Goal: Task Accomplishment & Management: Use online tool/utility

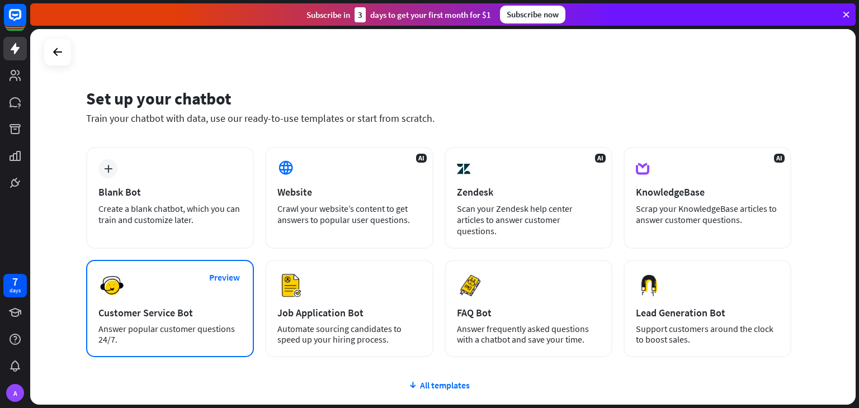
click at [205, 289] on div "Preview Customer Service Bot Answer popular customer questions 24/7." at bounding box center [170, 308] width 168 height 97
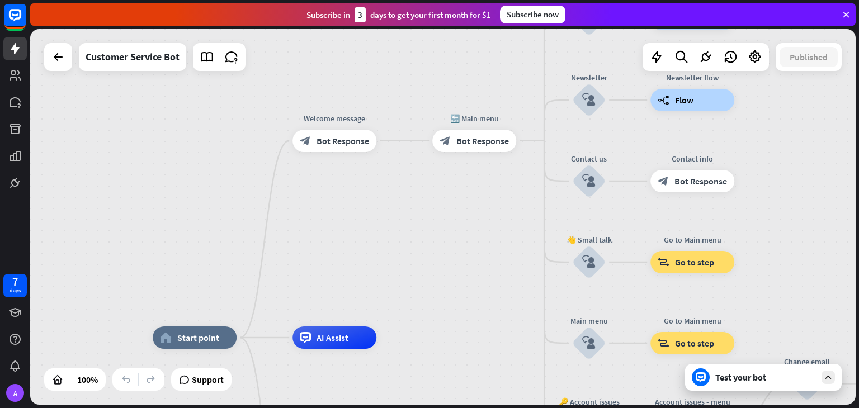
drag, startPoint x: 486, startPoint y: 168, endPoint x: 461, endPoint y: 262, distance: 97.2
click at [461, 262] on div "home_2 Start point Welcome message block_bot_response Bot Response 🔙 Main menu …" at bounding box center [442, 217] width 825 height 376
click at [495, 116] on icon "more_horiz" at bounding box center [497, 115] width 9 height 8
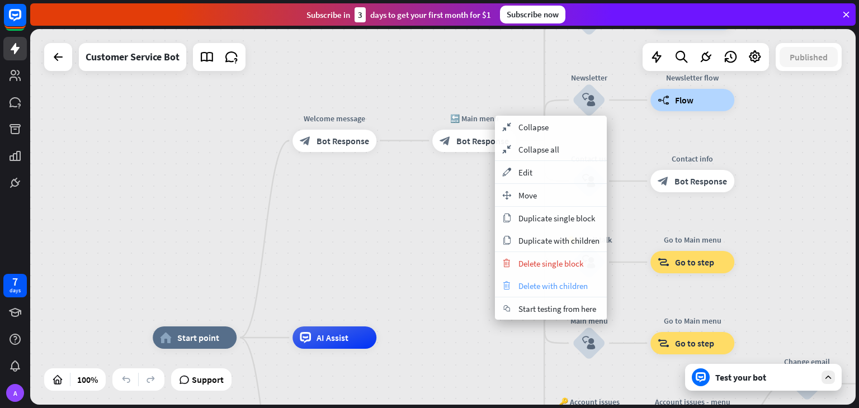
click at [548, 282] on span "Delete with children" at bounding box center [552, 286] width 69 height 11
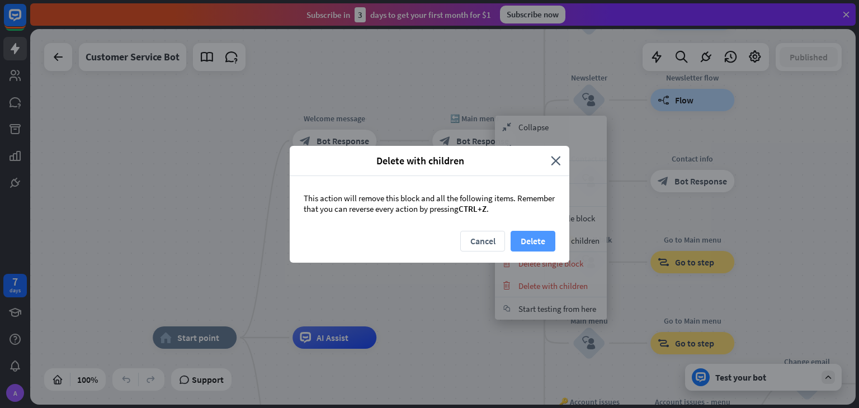
click at [528, 240] on button "Delete" at bounding box center [532, 241] width 45 height 21
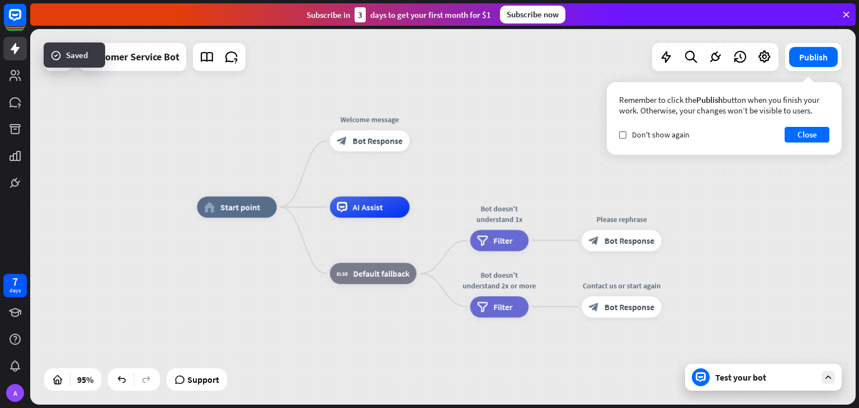
drag, startPoint x: 412, startPoint y: 229, endPoint x: 441, endPoint y: 103, distance: 128.6
click at [441, 103] on div "home_2 Start point Welcome message block_bot_response Bot Response AI Assist bl…" at bounding box center [442, 217] width 825 height 376
click at [19, 399] on div "A" at bounding box center [15, 393] width 18 height 18
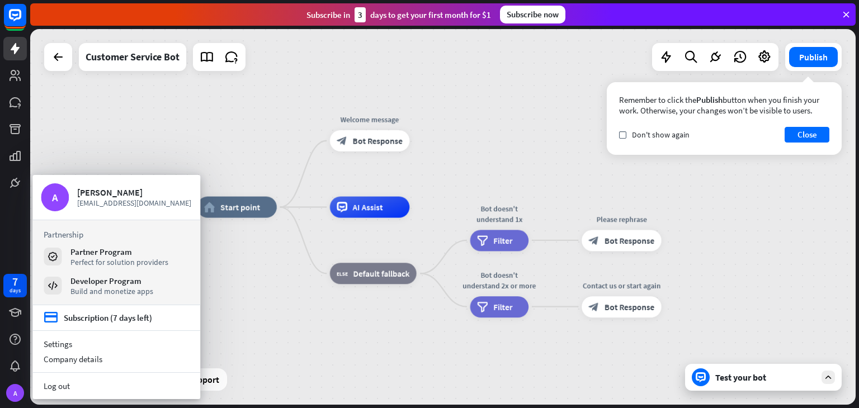
click at [235, 318] on div "home_2 Start point Welcome message block_bot_response Bot Response AI Assist bl…" at bounding box center [589, 385] width 784 height 357
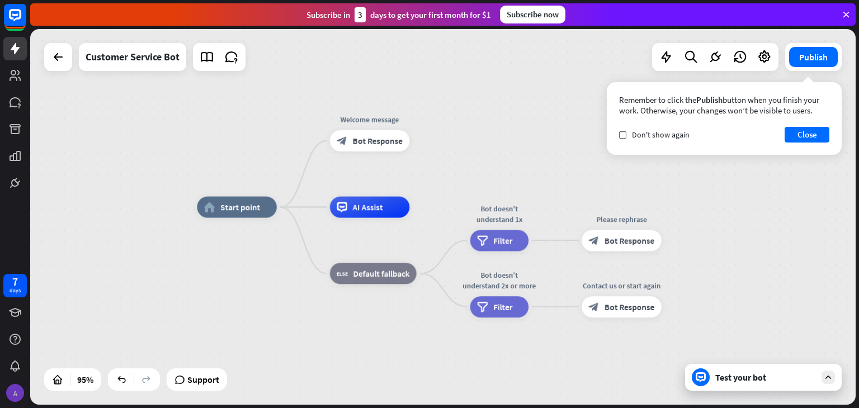
click at [13, 389] on div "A" at bounding box center [15, 393] width 18 height 18
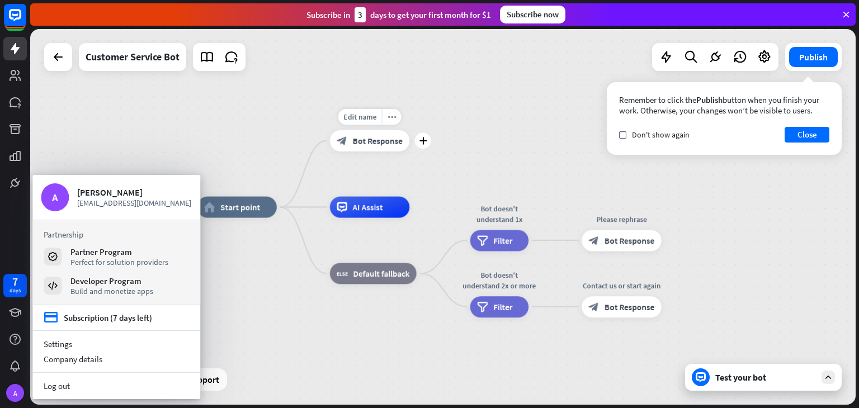
click at [366, 150] on div "block_bot_response Bot Response" at bounding box center [370, 140] width 80 height 21
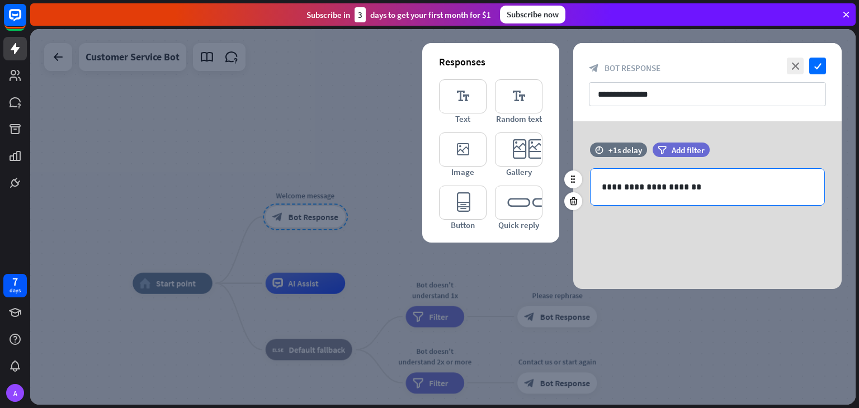
click at [622, 195] on div "**********" at bounding box center [707, 187] width 234 height 36
click at [623, 191] on p "**********" at bounding box center [707, 187] width 211 height 14
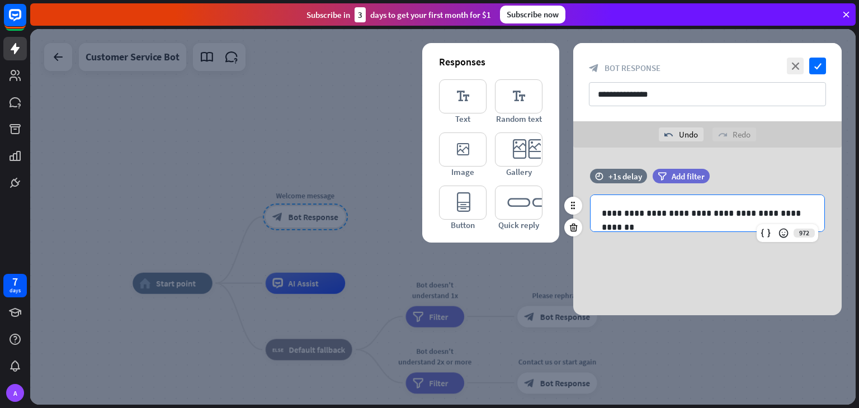
click at [620, 214] on p "**********" at bounding box center [707, 213] width 211 height 14
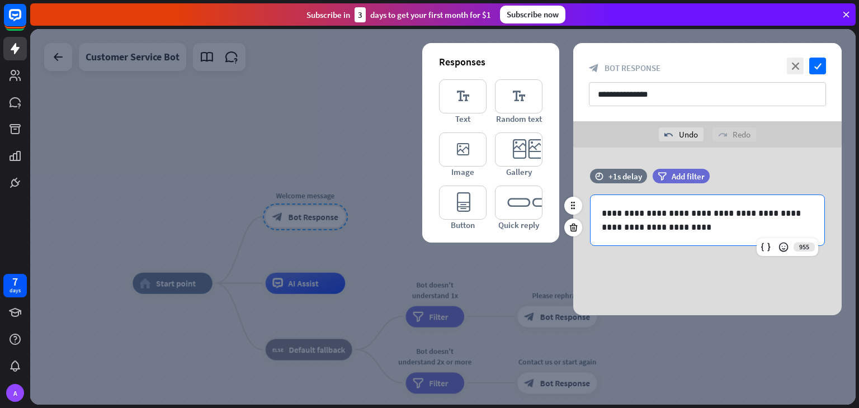
click at [716, 235] on div "**********" at bounding box center [707, 220] width 234 height 50
click at [813, 63] on icon "check" at bounding box center [817, 66] width 17 height 17
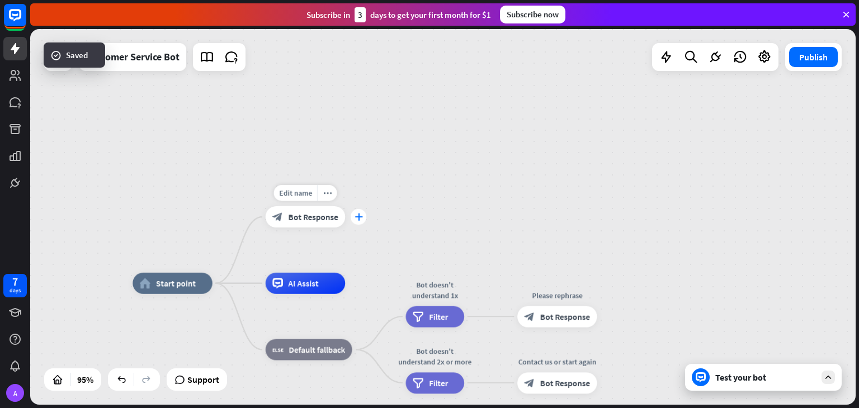
click at [356, 220] on icon "plus" at bounding box center [358, 216] width 8 height 7
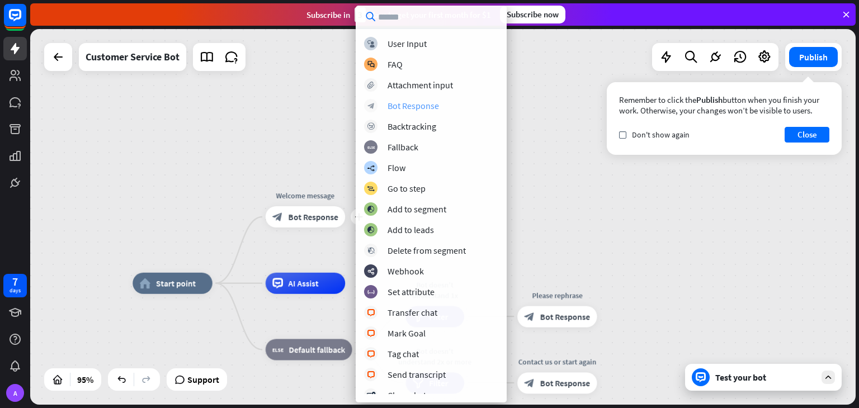
click at [441, 105] on div "block_bot_response Bot Response" at bounding box center [431, 105] width 134 height 13
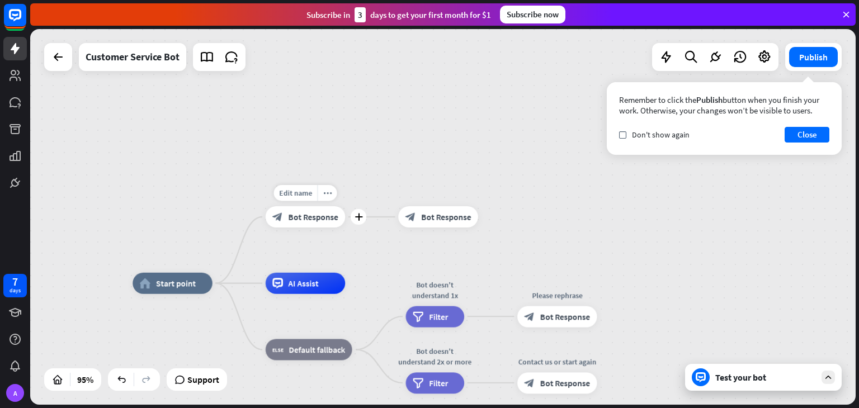
click at [323, 218] on span "Bot Response" at bounding box center [313, 217] width 50 height 11
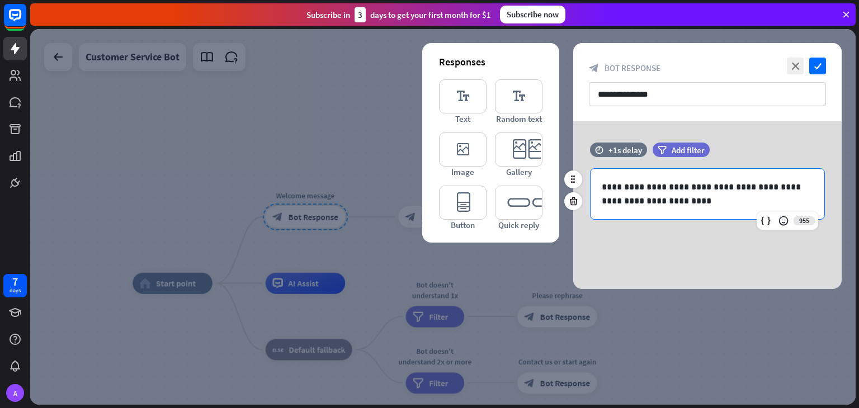
click at [633, 181] on p "**********" at bounding box center [707, 194] width 211 height 28
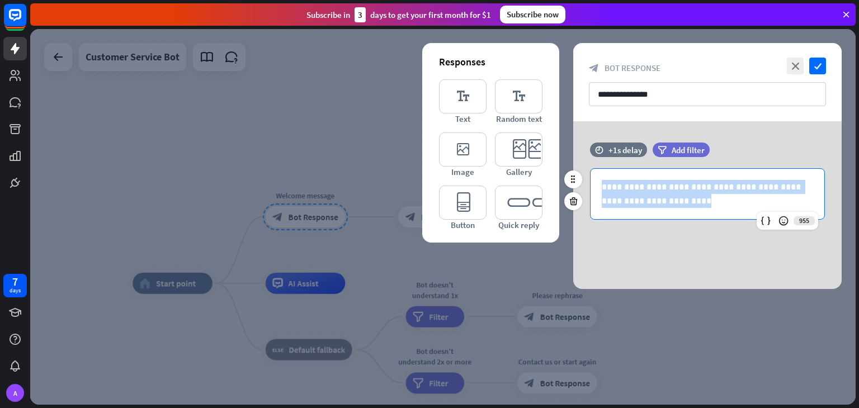
click at [633, 181] on p "**********" at bounding box center [707, 194] width 211 height 28
copy p "**********"
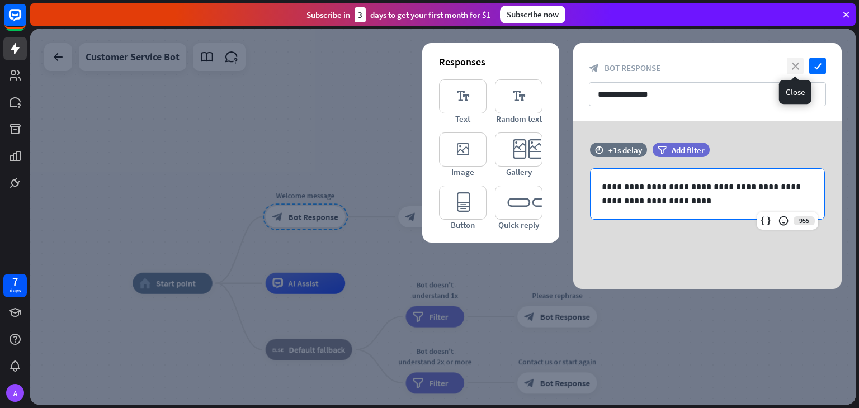
click at [797, 63] on icon "close" at bounding box center [795, 66] width 17 height 17
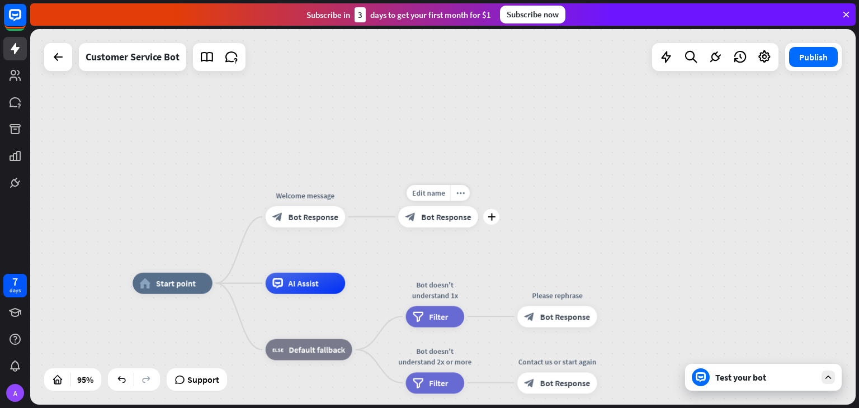
click at [439, 216] on span "Bot Response" at bounding box center [446, 217] width 50 height 11
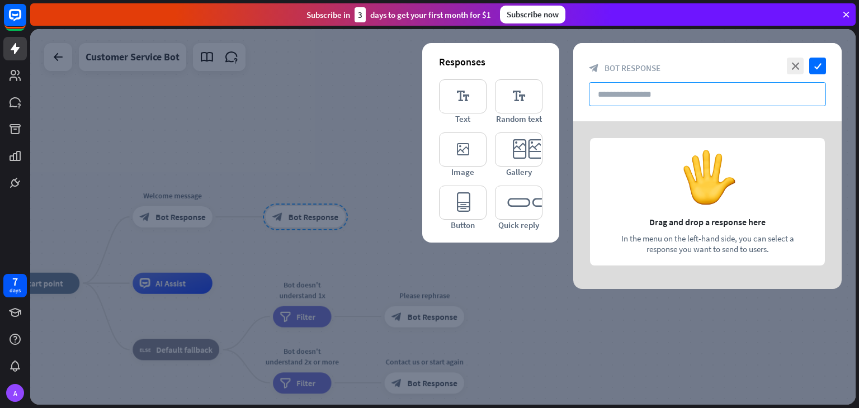
click at [646, 97] on input "text" at bounding box center [707, 94] width 237 height 24
paste input "**********"
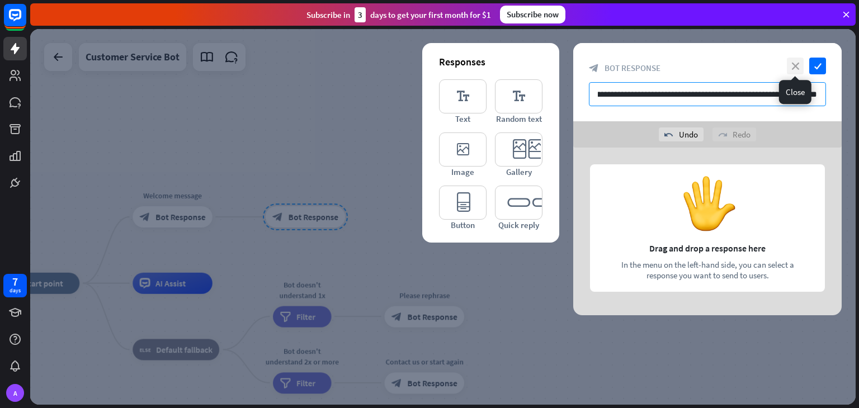
type input "**********"
click at [798, 60] on icon "close" at bounding box center [795, 66] width 17 height 17
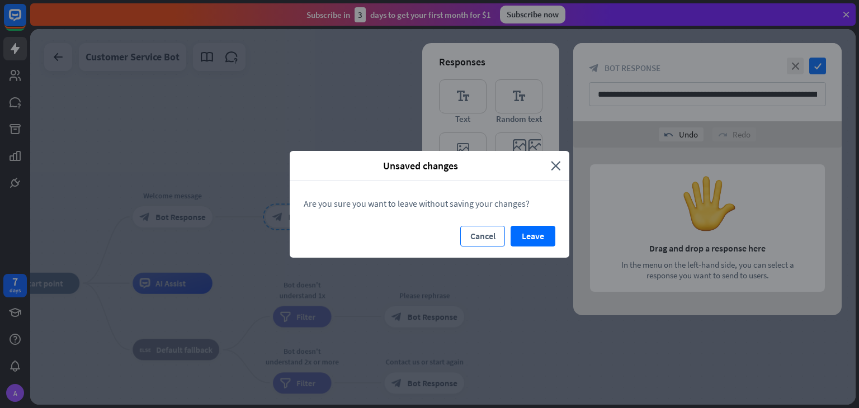
click at [484, 229] on button "Cancel" at bounding box center [482, 236] width 45 height 21
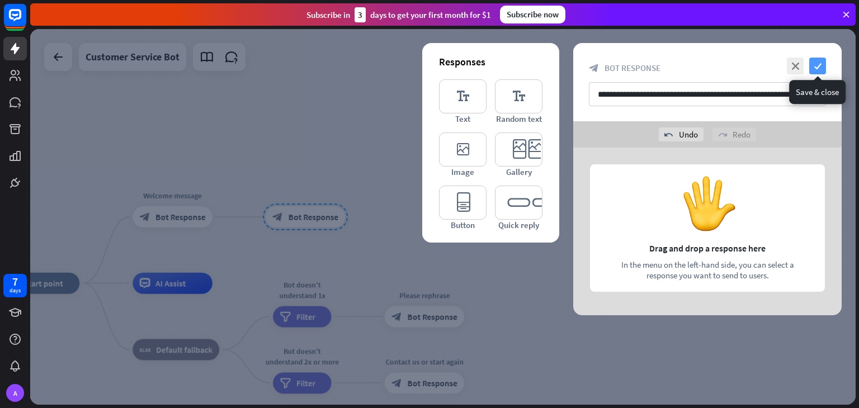
click at [812, 67] on icon "check" at bounding box center [817, 66] width 17 height 17
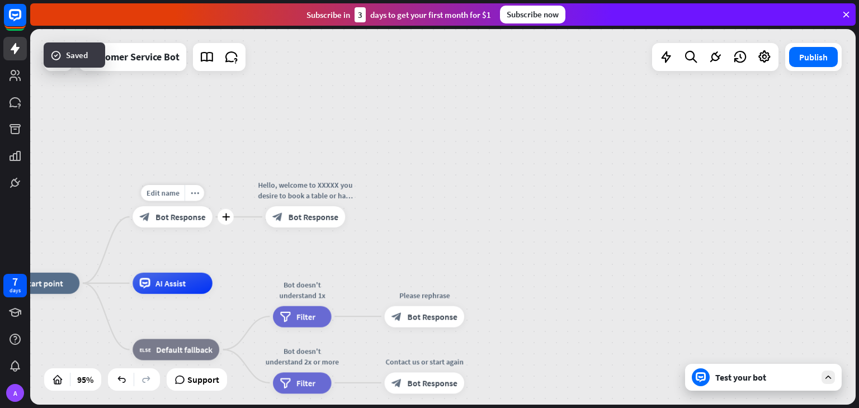
click at [204, 222] on span "Bot Response" at bounding box center [180, 217] width 50 height 11
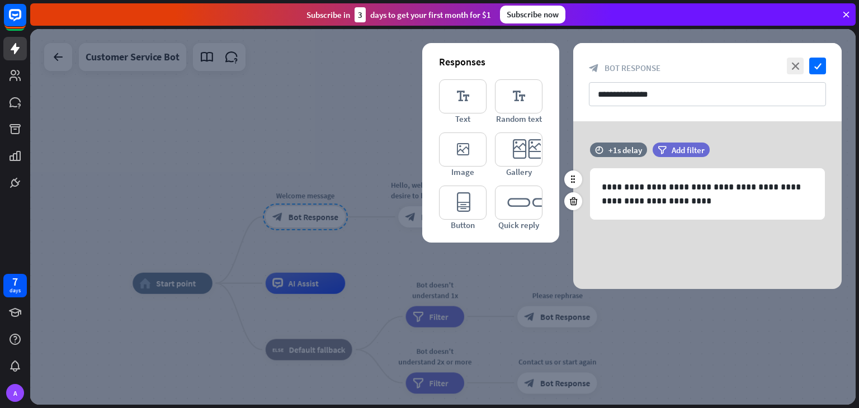
click at [644, 223] on div "**********" at bounding box center [707, 187] width 268 height 88
click at [649, 207] on p "**********" at bounding box center [707, 194] width 211 height 28
click at [725, 202] on p "**********" at bounding box center [707, 194] width 211 height 28
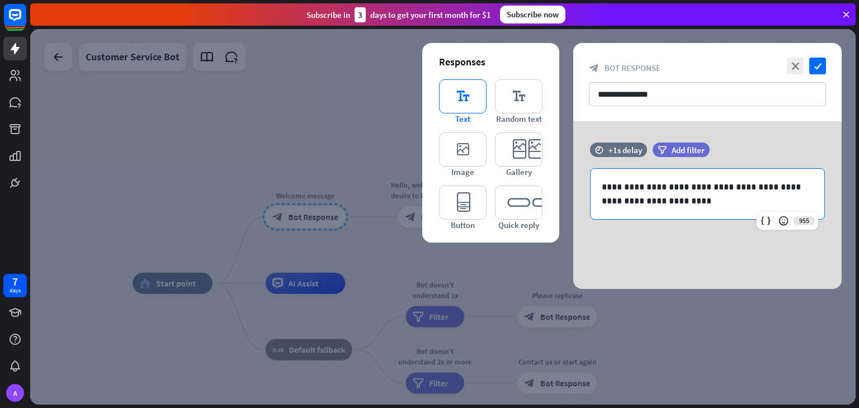
click at [476, 102] on icon "editor_text" at bounding box center [463, 96] width 48 height 34
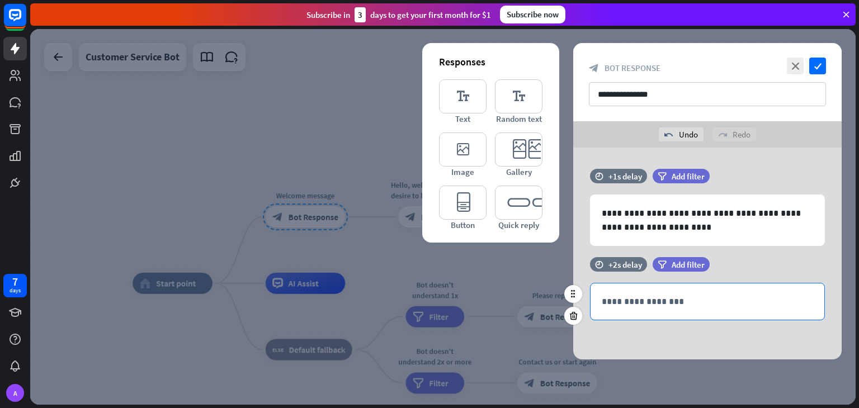
click at [697, 296] on p "**********" at bounding box center [707, 302] width 211 height 14
click at [570, 314] on icon at bounding box center [573, 316] width 11 height 10
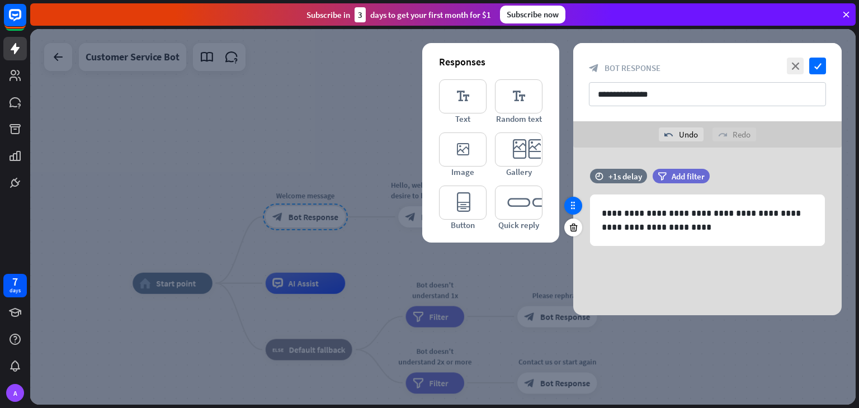
click at [578, 208] on div at bounding box center [573, 206] width 18 height 18
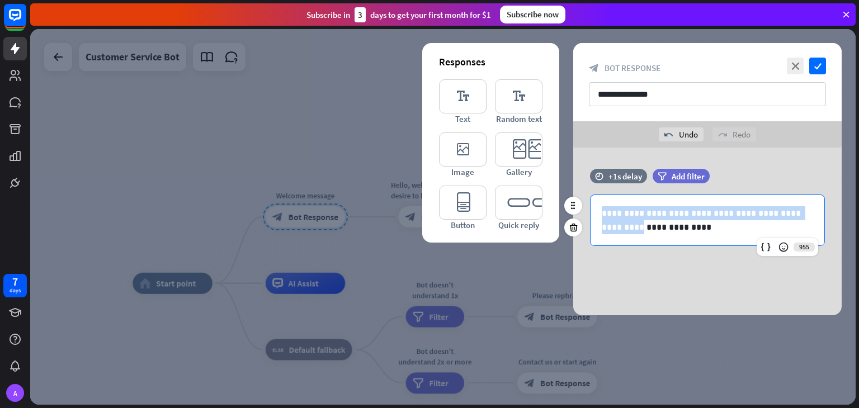
drag, startPoint x: 604, startPoint y: 211, endPoint x: 603, endPoint y: 220, distance: 9.6
click at [603, 220] on p "**********" at bounding box center [707, 220] width 211 height 28
click at [638, 222] on p "**********" at bounding box center [707, 220] width 211 height 28
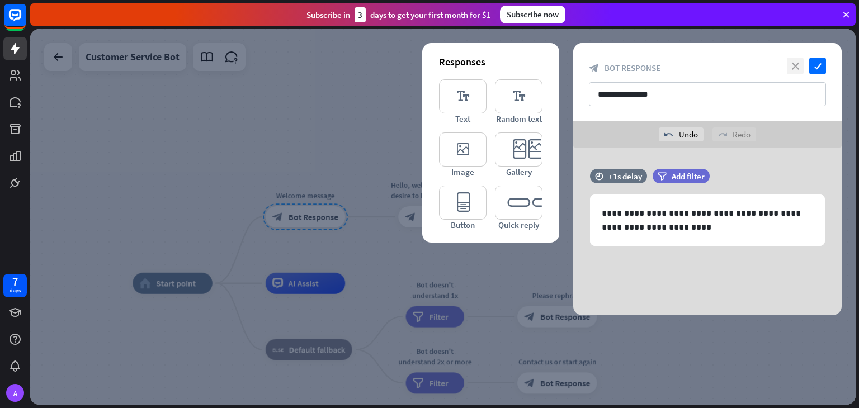
click at [800, 59] on icon "close" at bounding box center [795, 66] width 17 height 17
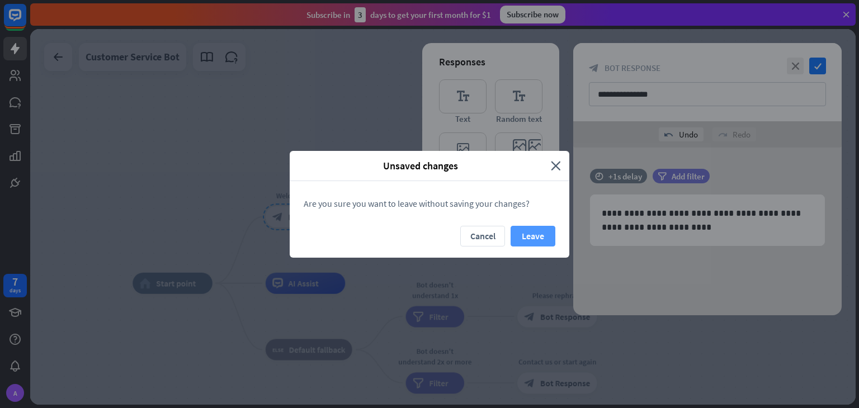
click at [526, 235] on button "Leave" at bounding box center [532, 236] width 45 height 21
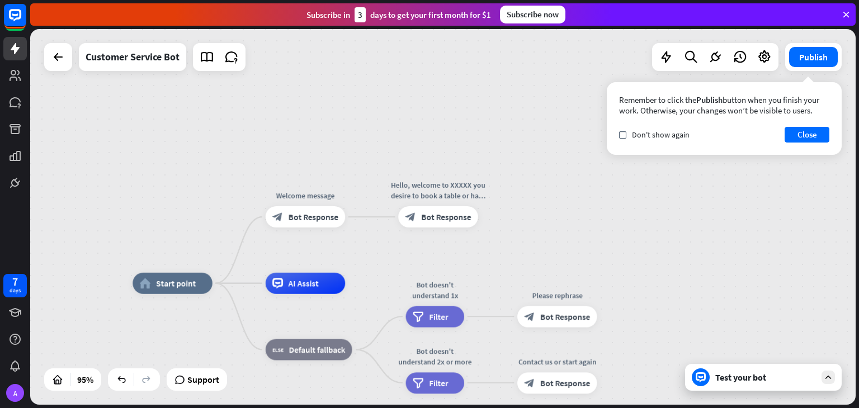
click at [398, 138] on div "home_2 Start point Welcome message block_bot_response Bot Response Hello, welco…" at bounding box center [442, 217] width 825 height 376
click at [126, 383] on icon at bounding box center [121, 379] width 11 height 11
click at [126, 383] on div at bounding box center [442, 217] width 825 height 376
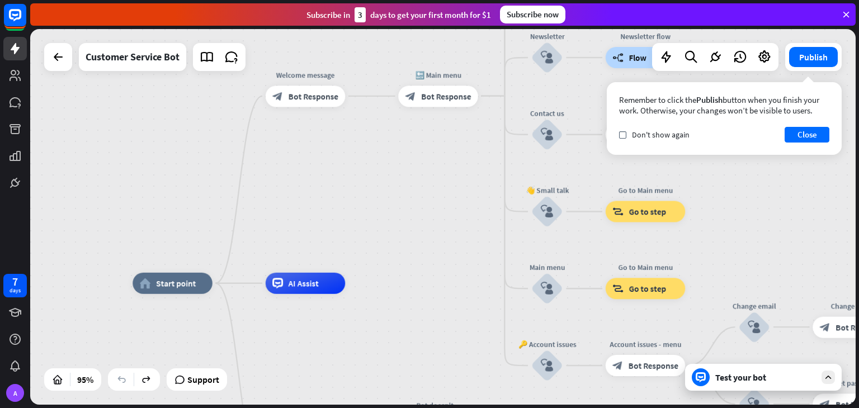
click at [126, 383] on icon at bounding box center [121, 379] width 11 height 11
click at [454, 97] on span "Bot Response" at bounding box center [446, 96] width 50 height 11
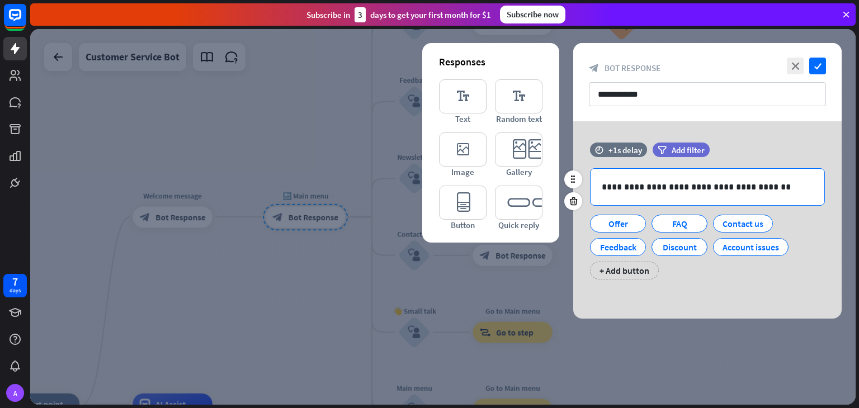
click at [677, 188] on p "**********" at bounding box center [707, 187] width 211 height 14
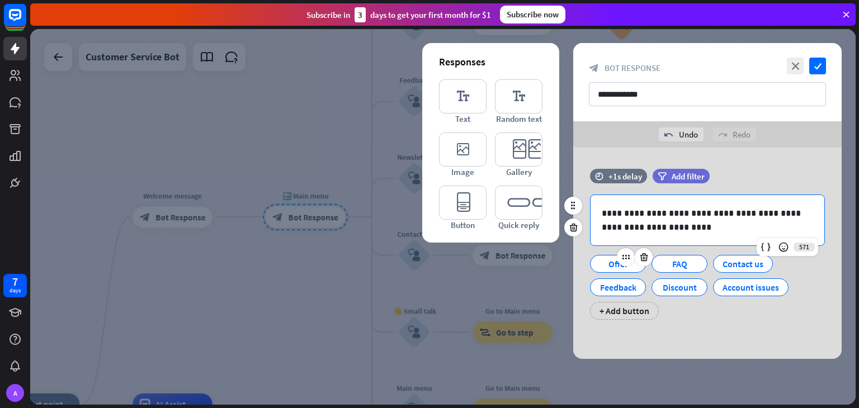
click at [606, 267] on div "Offer" at bounding box center [617, 264] width 37 height 17
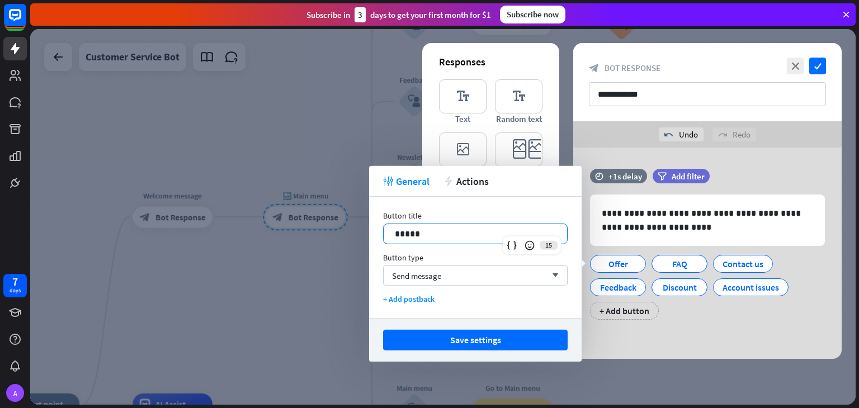
click at [424, 229] on p "*****" at bounding box center [475, 234] width 161 height 14
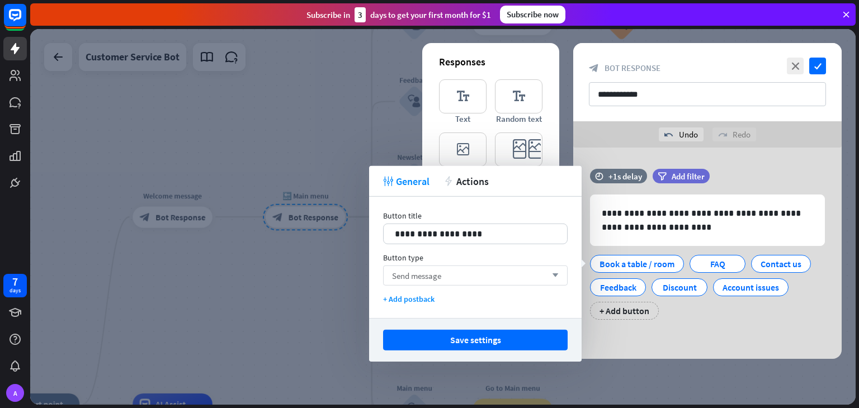
click at [425, 272] on span "Send message" at bounding box center [416, 275] width 49 height 11
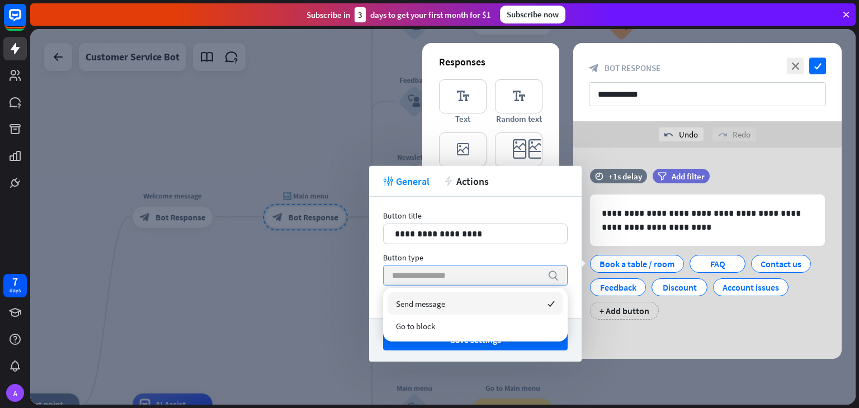
click at [429, 282] on input "search" at bounding box center [467, 275] width 150 height 19
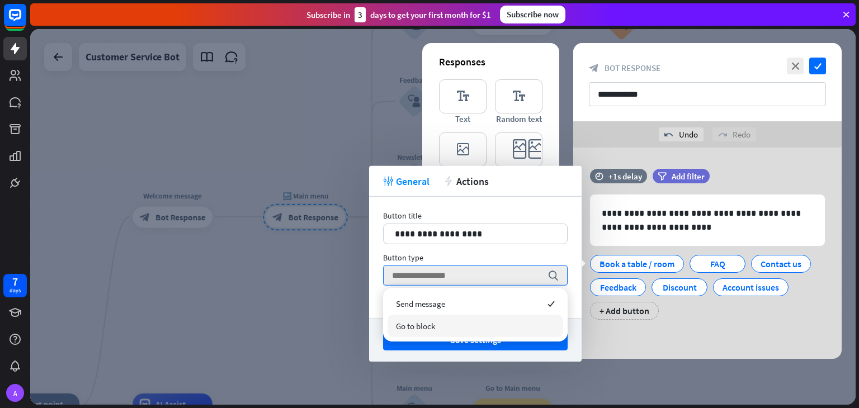
click at [377, 292] on div "**********" at bounding box center [475, 257] width 212 height 121
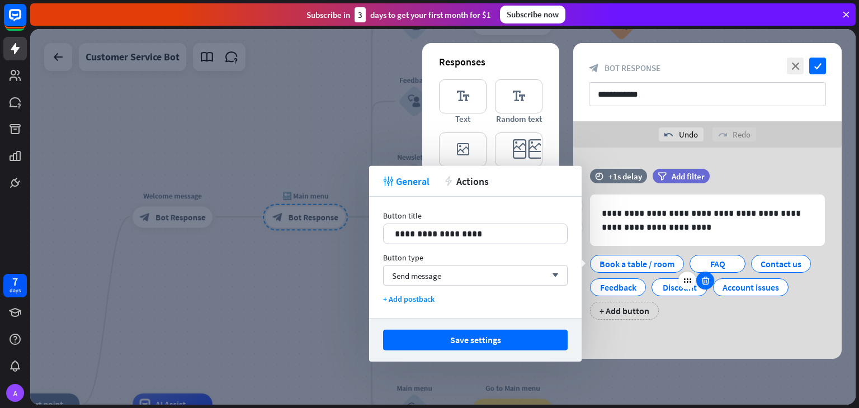
click at [705, 272] on div at bounding box center [705, 281] width 18 height 18
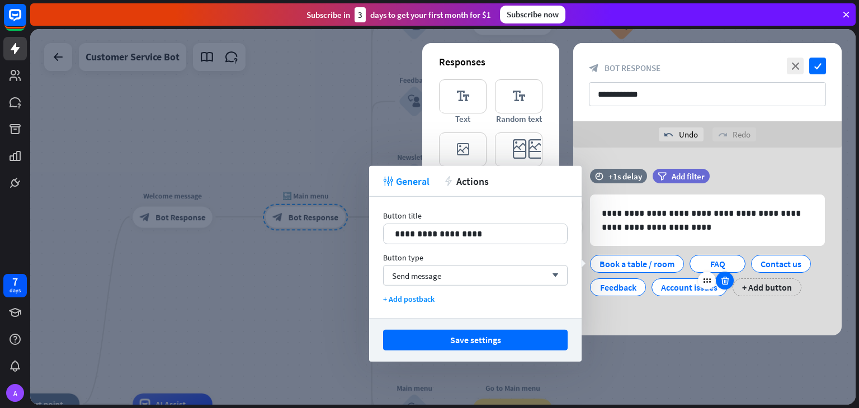
click at [722, 279] on icon at bounding box center [725, 281] width 11 height 10
click at [642, 287] on div at bounding box center [644, 281] width 18 height 18
click at [719, 265] on div at bounding box center [734, 257] width 36 height 18
click at [705, 266] on div "FAQ" at bounding box center [717, 264] width 37 height 17
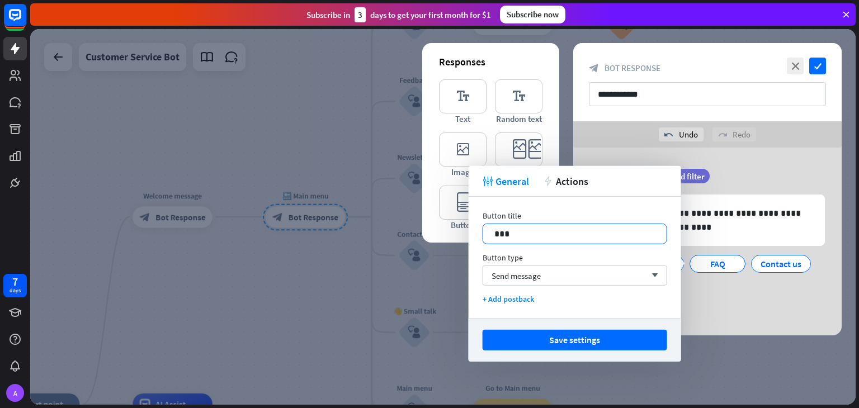
click at [527, 236] on p "***" at bounding box center [574, 234] width 161 height 14
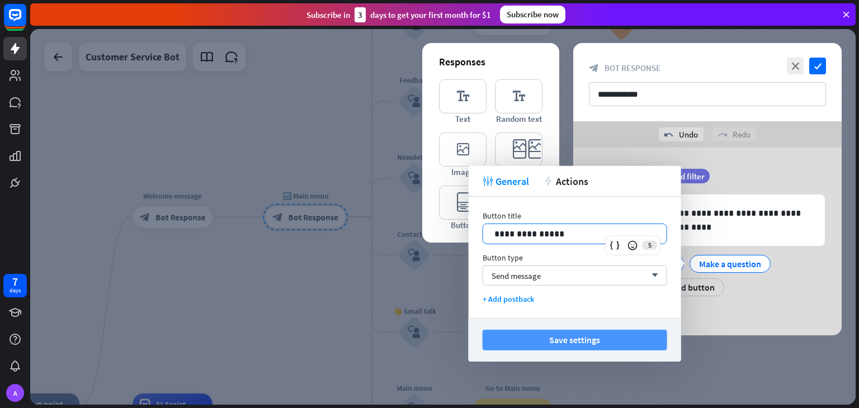
click at [543, 346] on button "Save settings" at bounding box center [575, 340] width 185 height 21
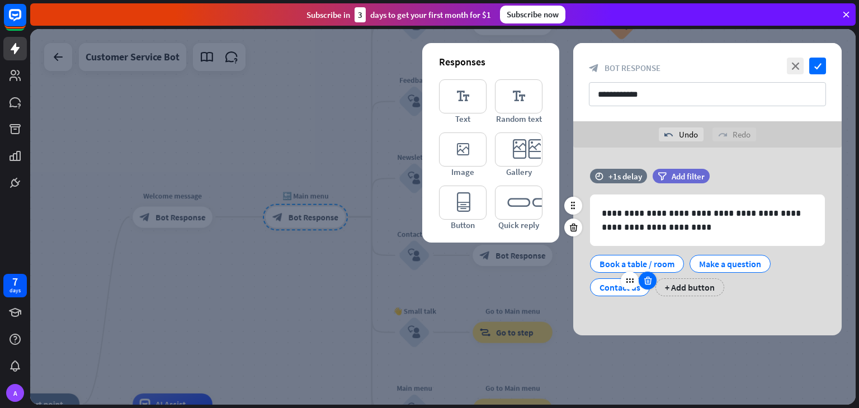
click at [649, 284] on icon at bounding box center [647, 281] width 11 height 10
click at [646, 267] on div "Book a table / room" at bounding box center [636, 264] width 75 height 17
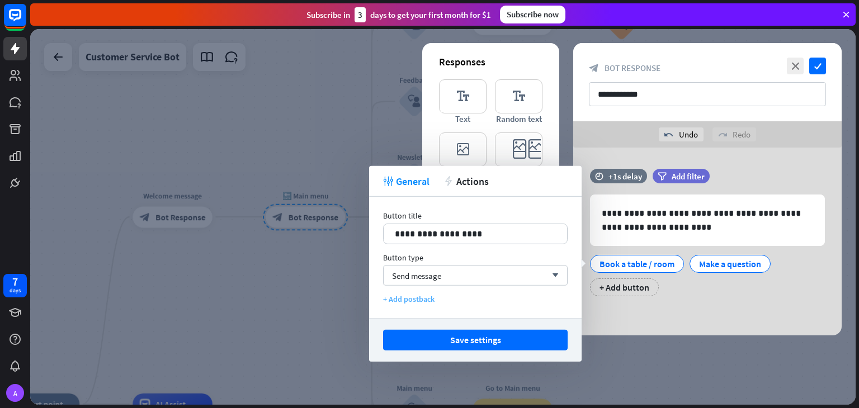
click at [453, 302] on div "+ Add postback" at bounding box center [475, 299] width 185 height 10
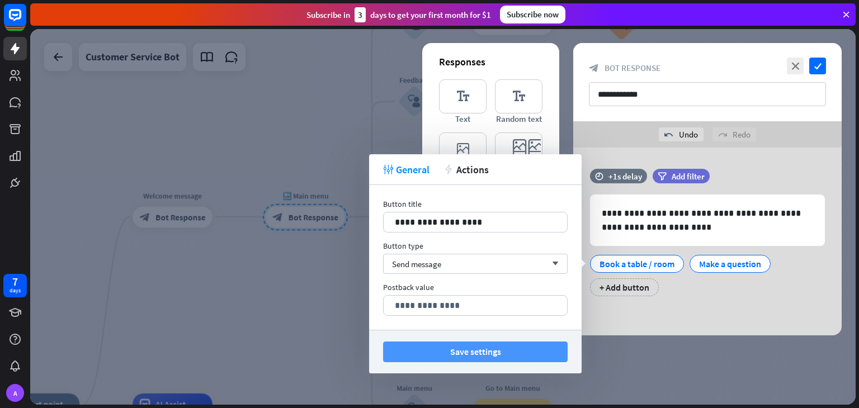
click at [448, 354] on button "Save settings" at bounding box center [475, 352] width 185 height 21
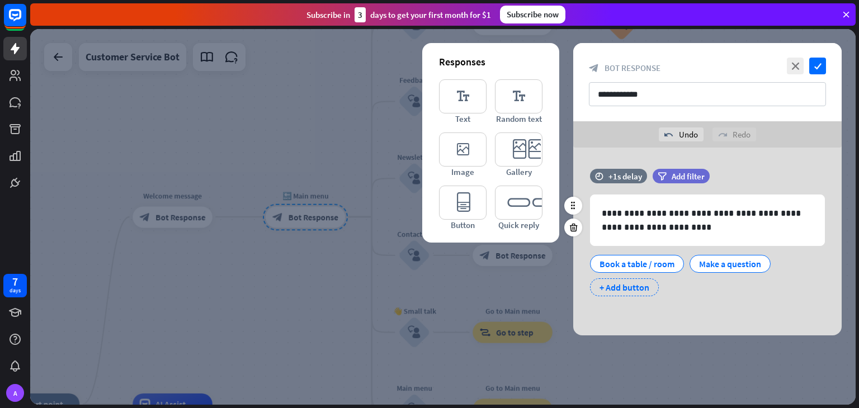
click at [604, 287] on div "+ Add button" at bounding box center [624, 287] width 69 height 18
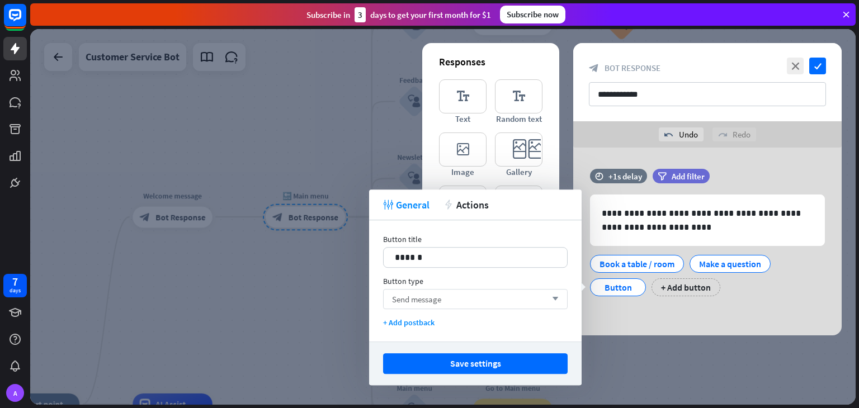
click at [455, 299] on div "Send message arrow_down" at bounding box center [475, 299] width 185 height 20
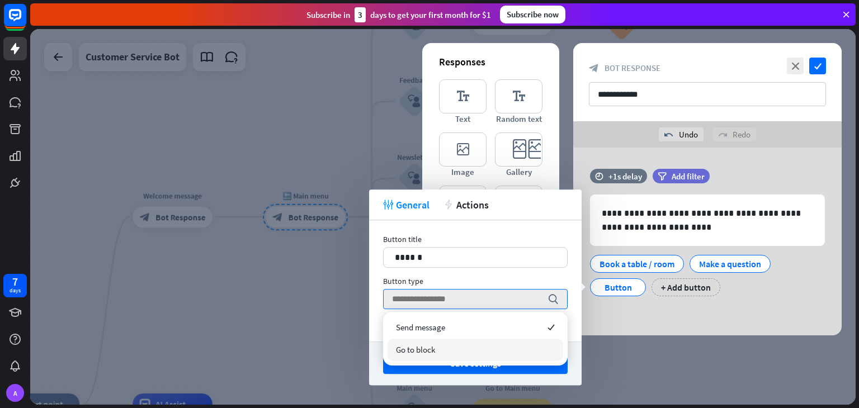
click at [456, 350] on div "Go to block" at bounding box center [475, 350] width 176 height 22
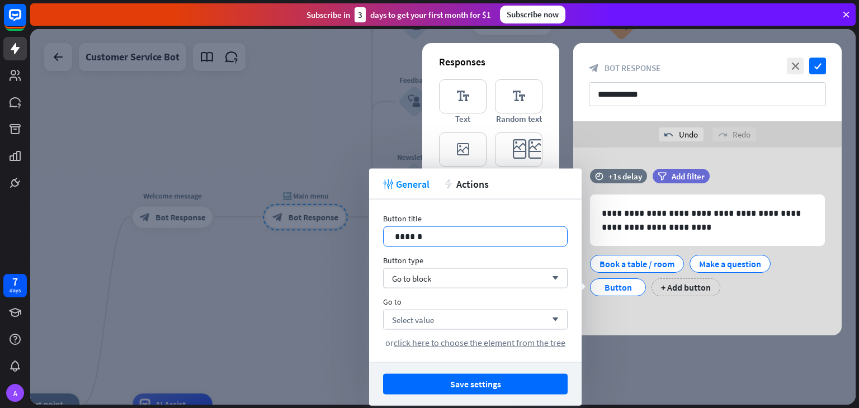
click at [432, 235] on p "******" at bounding box center [475, 237] width 161 height 14
click at [445, 316] on div "Select value arrow_down" at bounding box center [475, 320] width 185 height 20
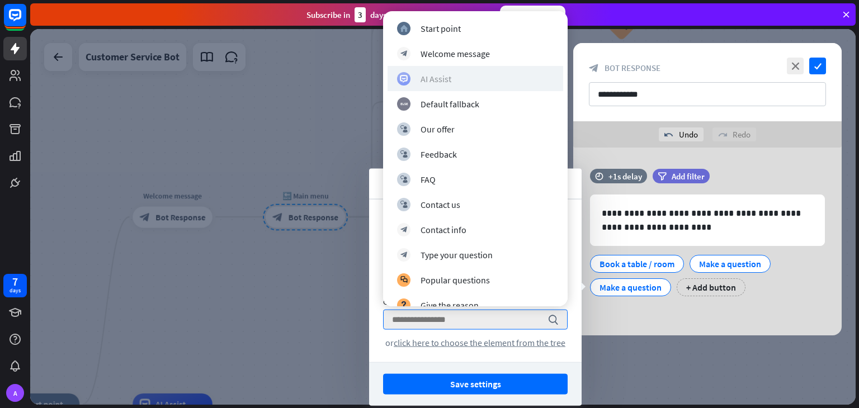
click at [455, 74] on div "AI Assist" at bounding box center [475, 78] width 157 height 13
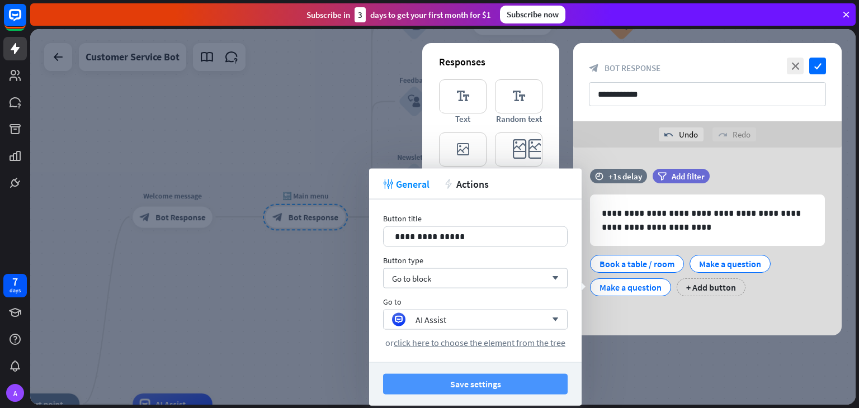
click at [461, 389] on button "Save settings" at bounding box center [475, 384] width 185 height 21
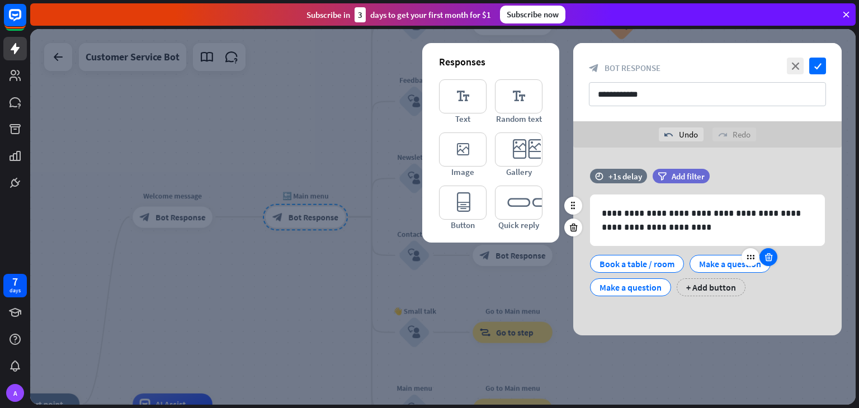
click at [772, 260] on icon at bounding box center [768, 257] width 11 height 10
click at [619, 263] on div "Book a table / room" at bounding box center [636, 264] width 75 height 17
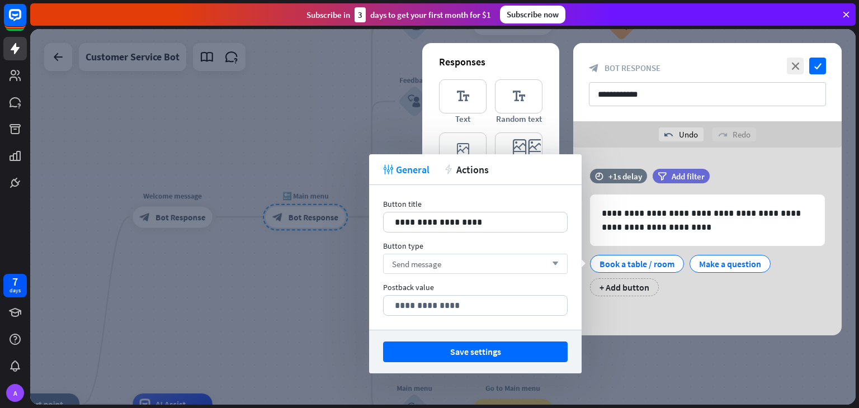
click at [451, 260] on div "Send message arrow_down" at bounding box center [475, 264] width 185 height 20
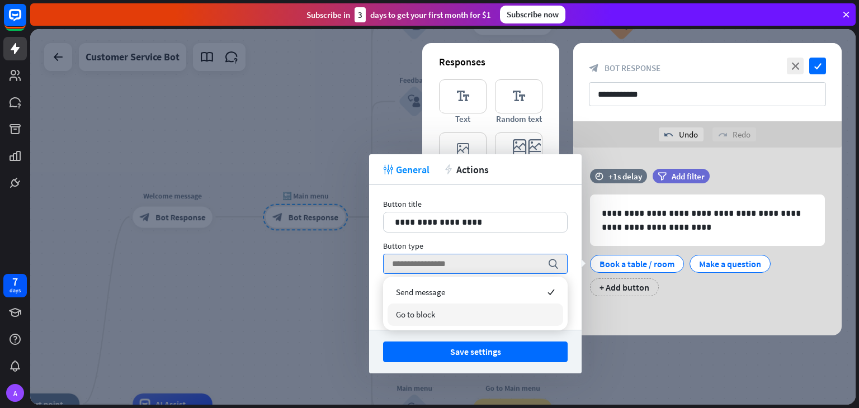
click at [434, 311] on span "Go to block" at bounding box center [415, 314] width 39 height 11
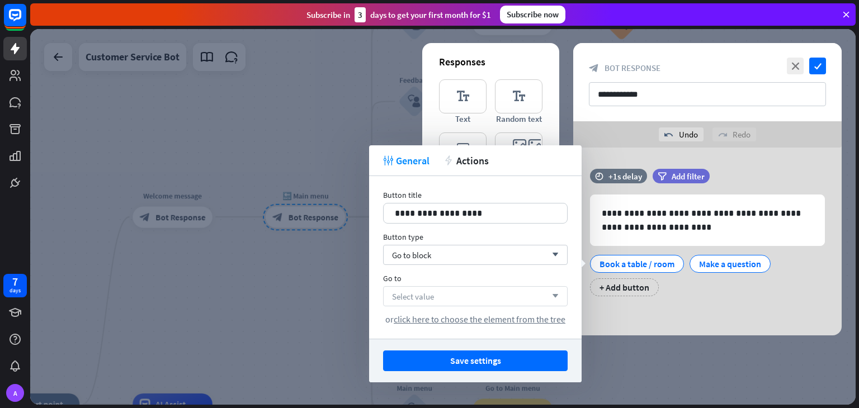
click at [429, 291] on span "Select value" at bounding box center [413, 296] width 42 height 11
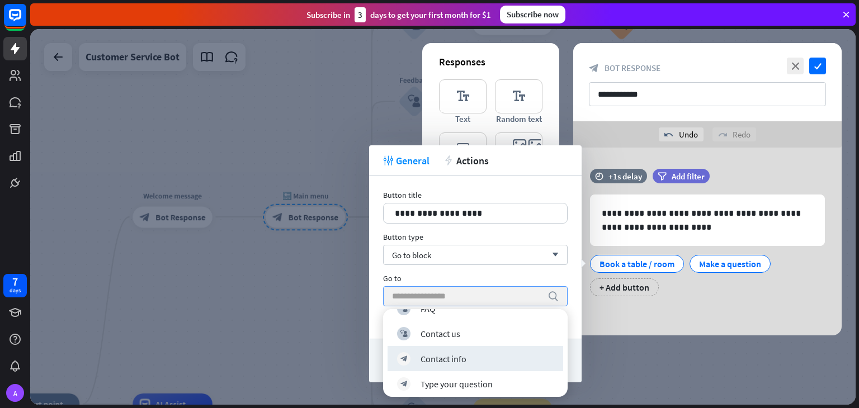
scroll to position [168, 0]
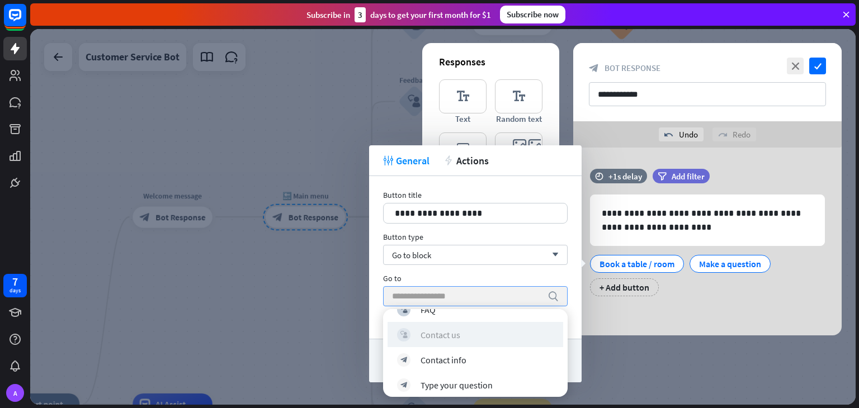
click at [457, 340] on div "Contact us" at bounding box center [440, 334] width 40 height 11
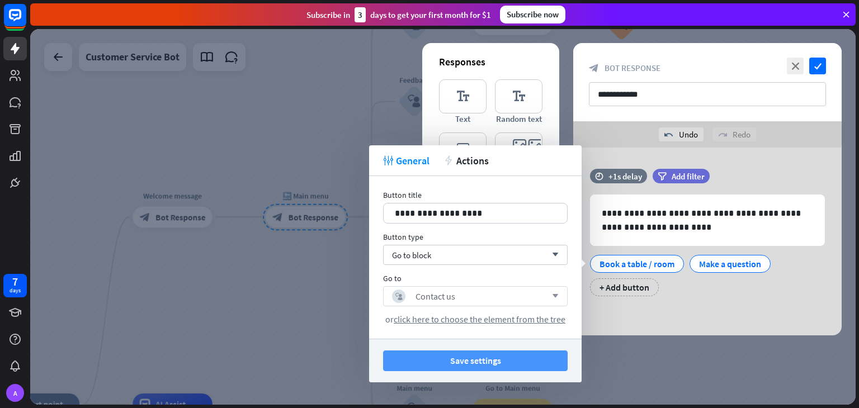
click at [453, 361] on button "Save settings" at bounding box center [475, 361] width 185 height 21
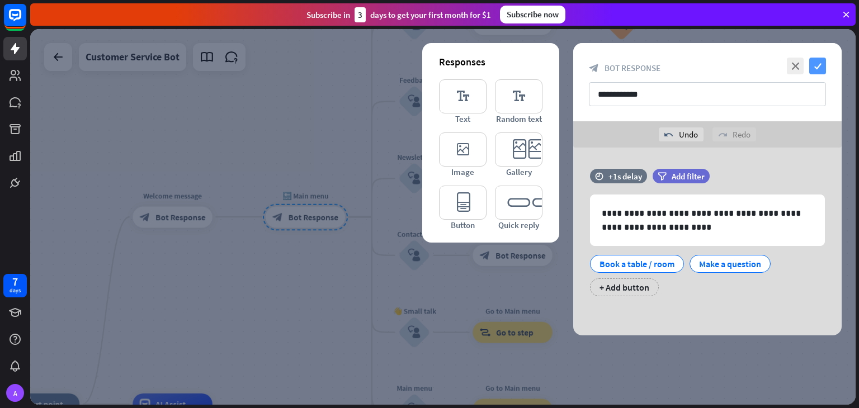
click at [812, 69] on icon "check" at bounding box center [817, 66] width 17 height 17
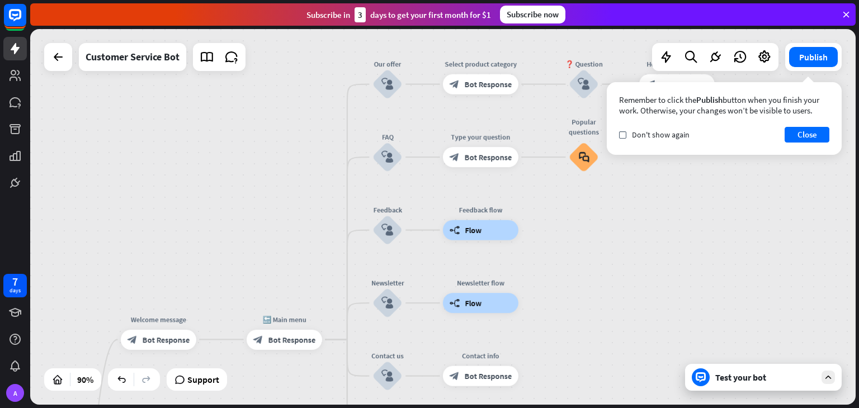
drag, startPoint x: 340, startPoint y: 198, endPoint x: 327, endPoint y: 249, distance: 53.2
click at [327, 249] on div "home_2 Start point Welcome message block_bot_response Bot Response 🔙 Main menu …" at bounding box center [442, 217] width 825 height 376
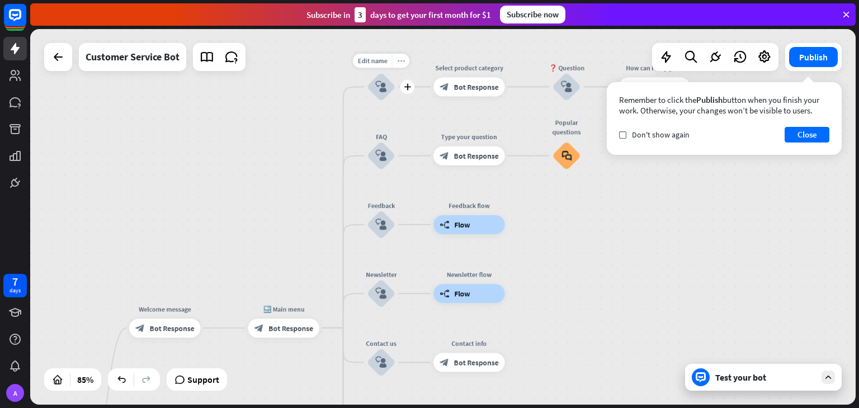
click at [396, 60] on div "more_horiz" at bounding box center [400, 61] width 17 height 15
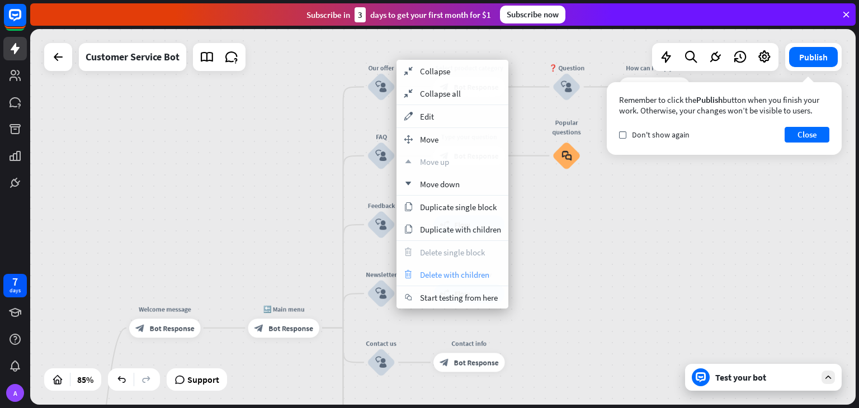
click at [425, 275] on span "Delete with children" at bounding box center [454, 274] width 69 height 11
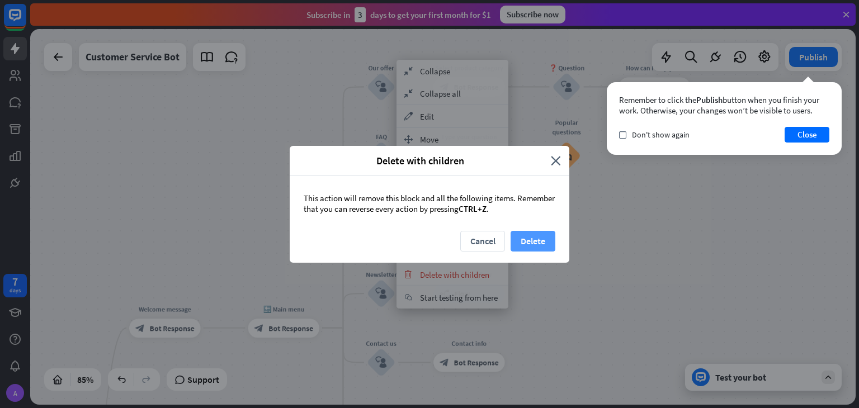
click at [523, 240] on button "Delete" at bounding box center [532, 241] width 45 height 21
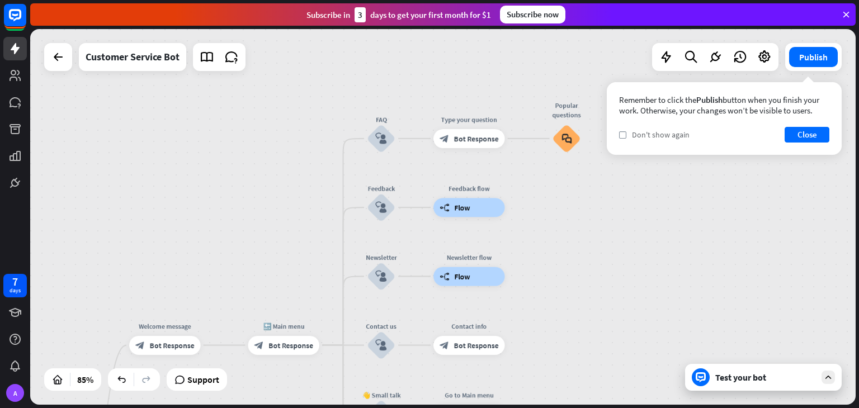
click at [651, 130] on span "Don't show again" at bounding box center [661, 135] width 58 height 10
click at [802, 140] on button "Close" at bounding box center [806, 135] width 45 height 16
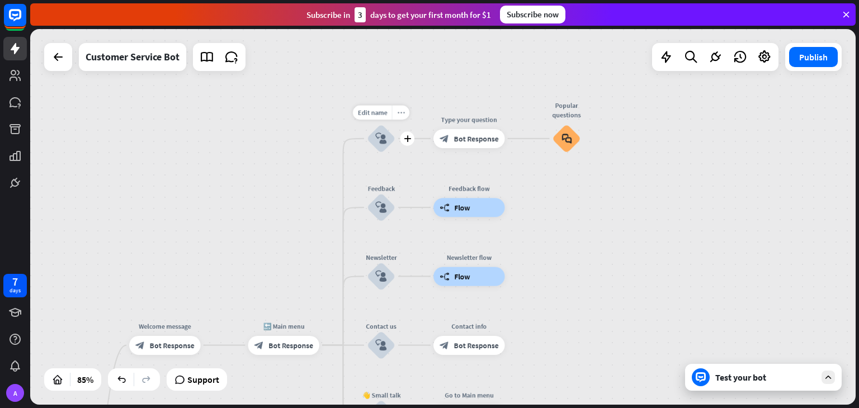
click at [400, 111] on icon "more_horiz" at bounding box center [401, 112] width 8 height 7
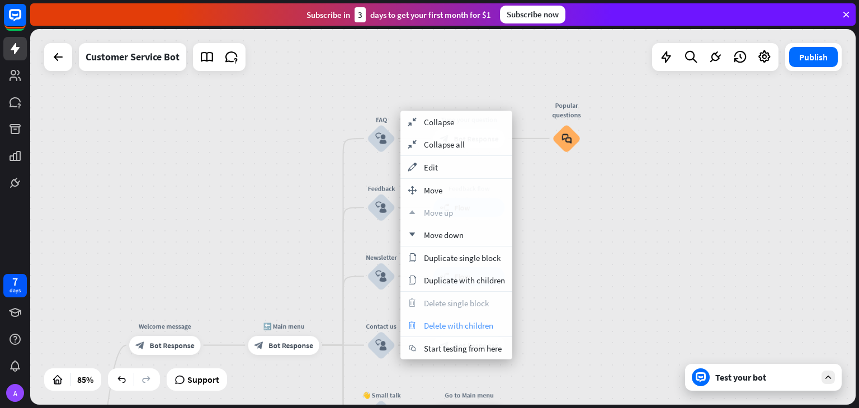
click at [452, 326] on span "Delete with children" at bounding box center [458, 325] width 69 height 11
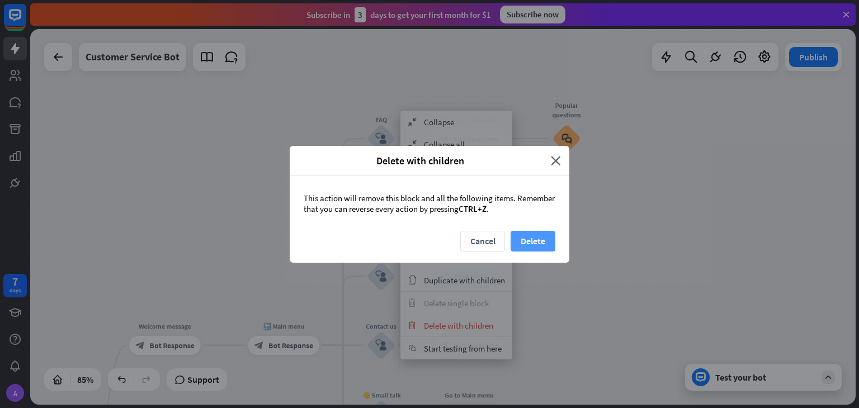
click at [517, 239] on button "Delete" at bounding box center [532, 241] width 45 height 21
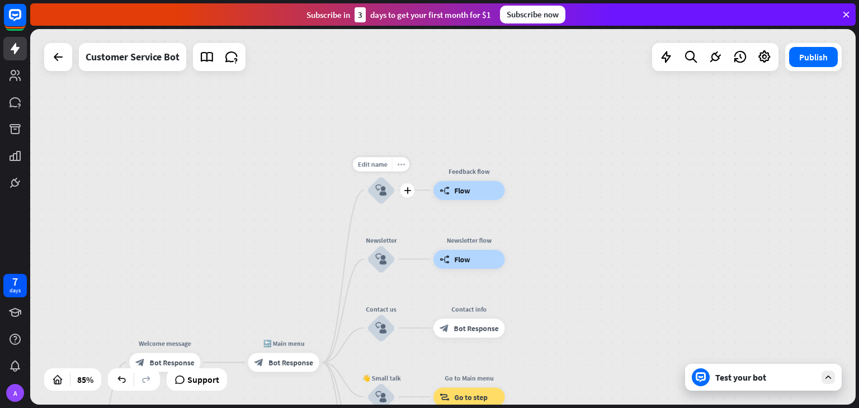
click at [395, 165] on div "more_horiz" at bounding box center [400, 164] width 17 height 15
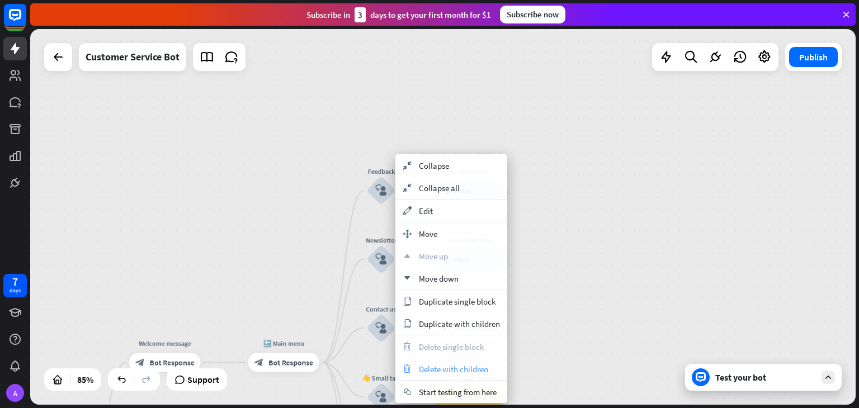
click at [452, 373] on span "Delete with children" at bounding box center [453, 369] width 69 height 11
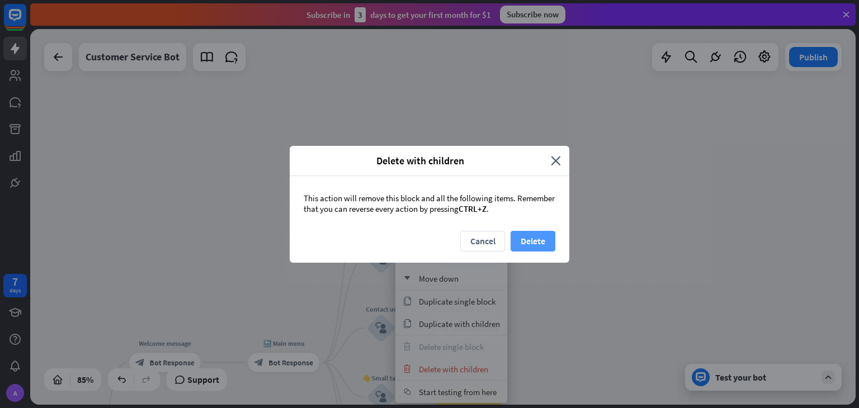
click at [528, 237] on button "Delete" at bounding box center [532, 241] width 45 height 21
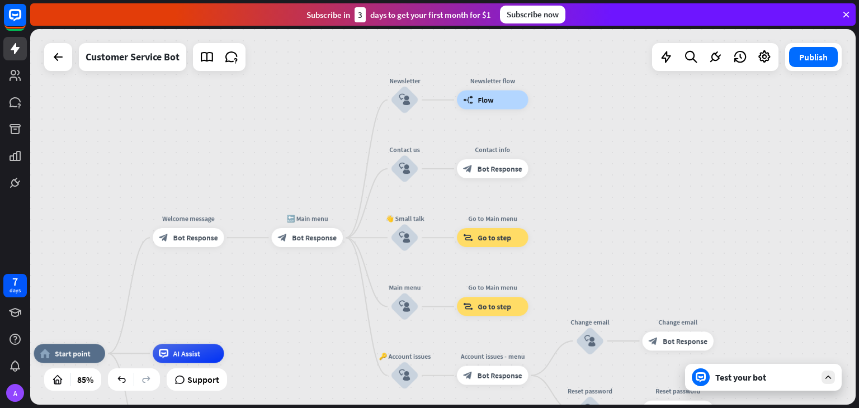
drag, startPoint x: 557, startPoint y: 261, endPoint x: 580, endPoint y: 119, distance: 143.9
click at [580, 119] on div "home_2 Start point Welcome message block_bot_response Bot Response 🔙 Main menu …" at bounding box center [442, 217] width 825 height 376
click at [427, 75] on icon "more_horiz" at bounding box center [424, 73] width 8 height 7
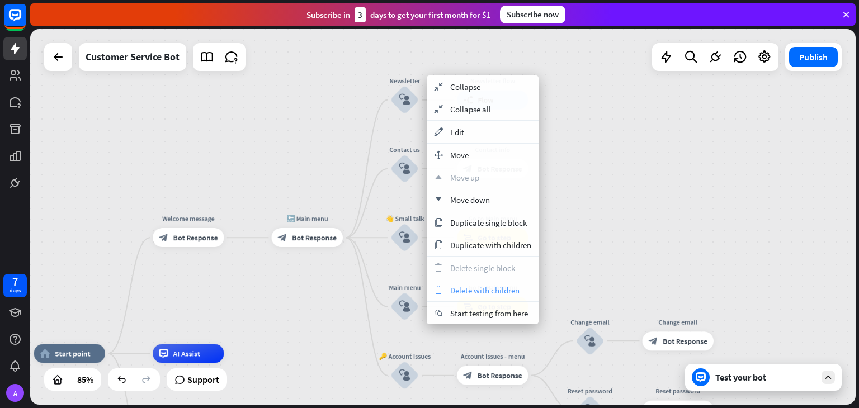
click at [485, 292] on span "Delete with children" at bounding box center [484, 290] width 69 height 11
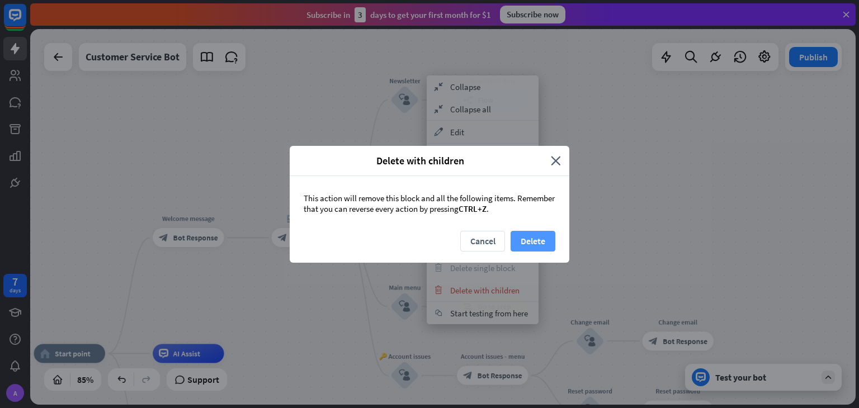
click at [541, 245] on button "Delete" at bounding box center [532, 241] width 45 height 21
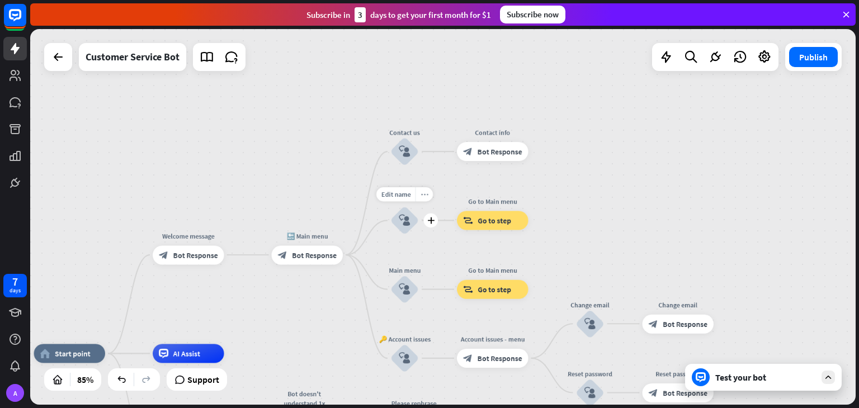
click at [419, 195] on div "more_horiz" at bounding box center [423, 194] width 17 height 15
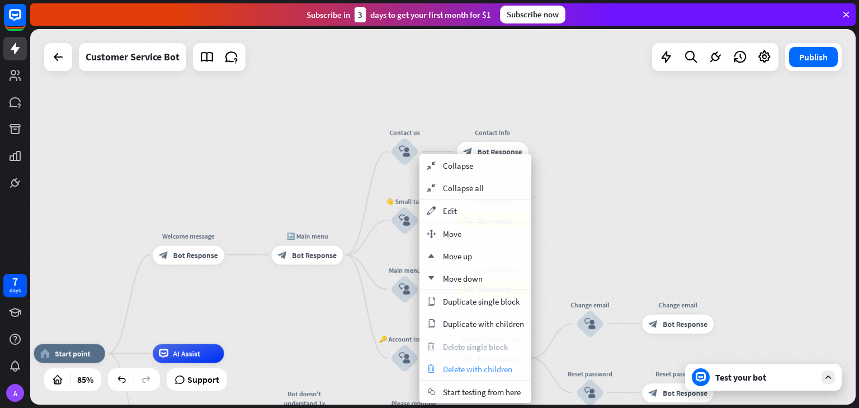
click at [476, 368] on span "Delete with children" at bounding box center [477, 369] width 69 height 11
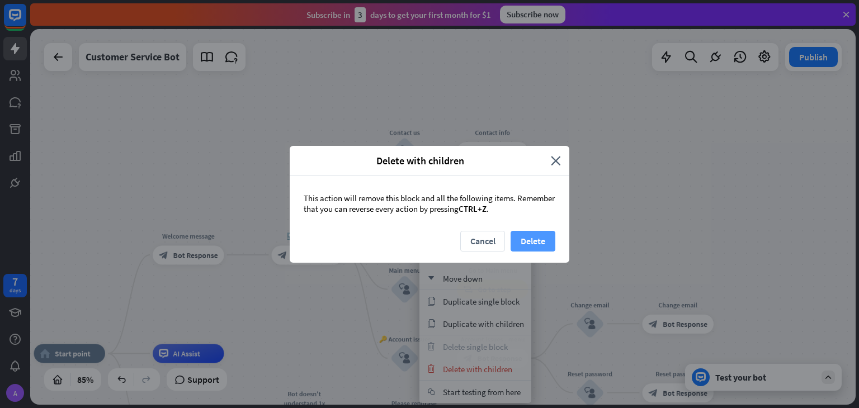
click at [525, 247] on button "Delete" at bounding box center [532, 241] width 45 height 21
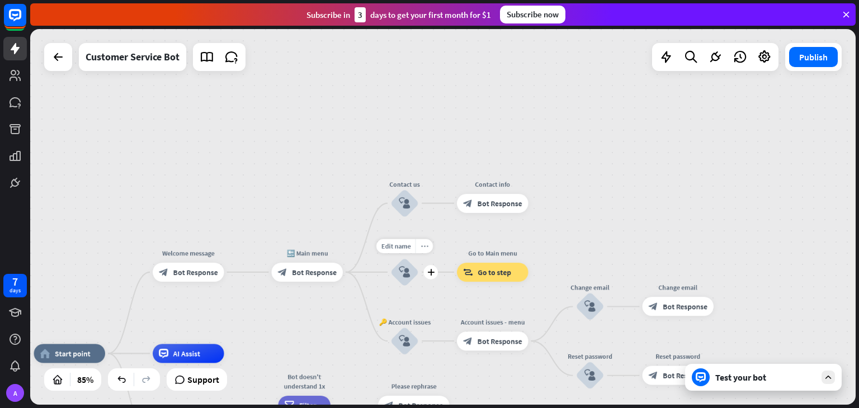
click at [424, 245] on icon "more_horiz" at bounding box center [424, 246] width 8 height 7
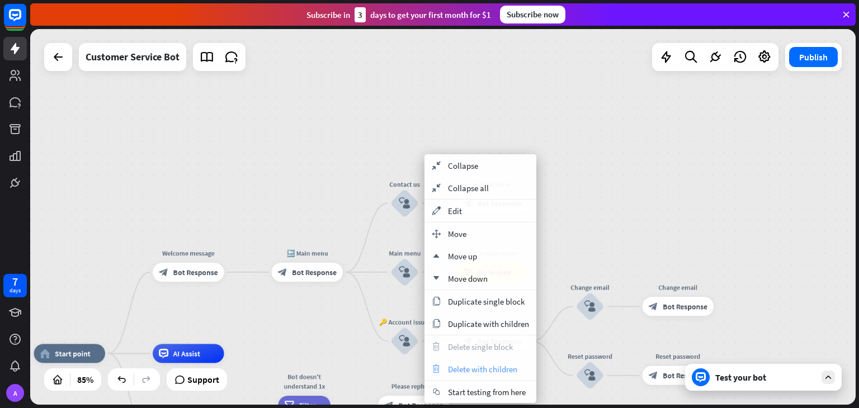
click at [475, 367] on span "Delete with children" at bounding box center [482, 369] width 69 height 11
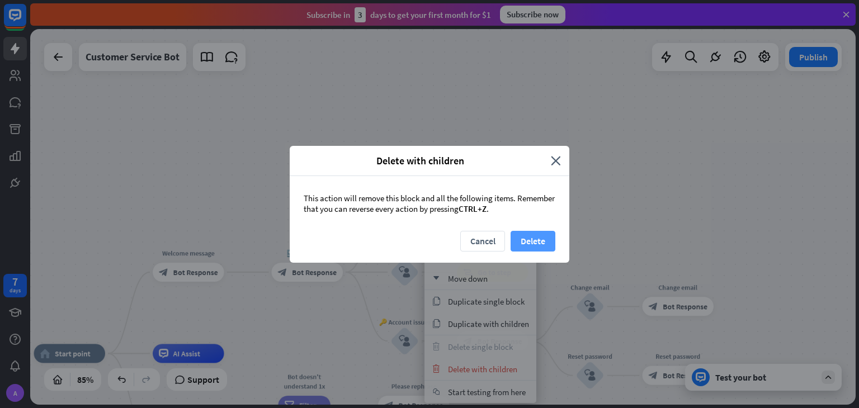
click at [521, 236] on button "Delete" at bounding box center [532, 241] width 45 height 21
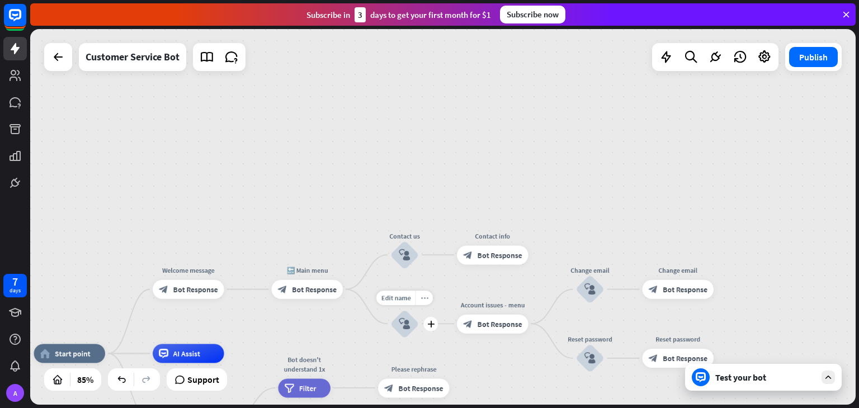
click at [427, 296] on icon "more_horiz" at bounding box center [424, 297] width 8 height 7
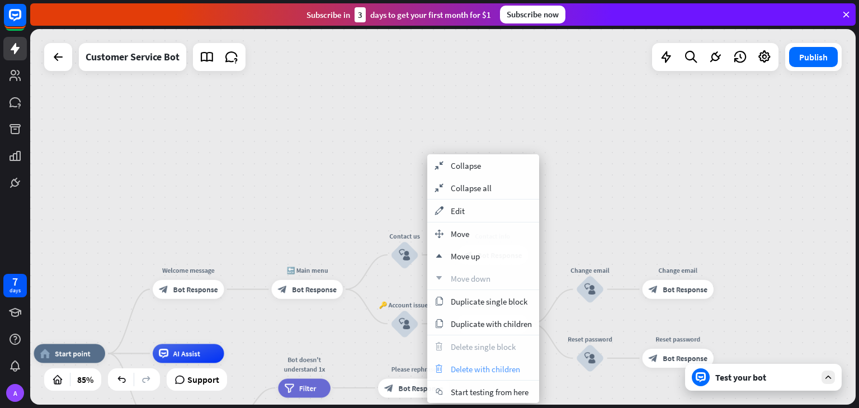
click at [495, 370] on span "Delete with children" at bounding box center [485, 369] width 69 height 11
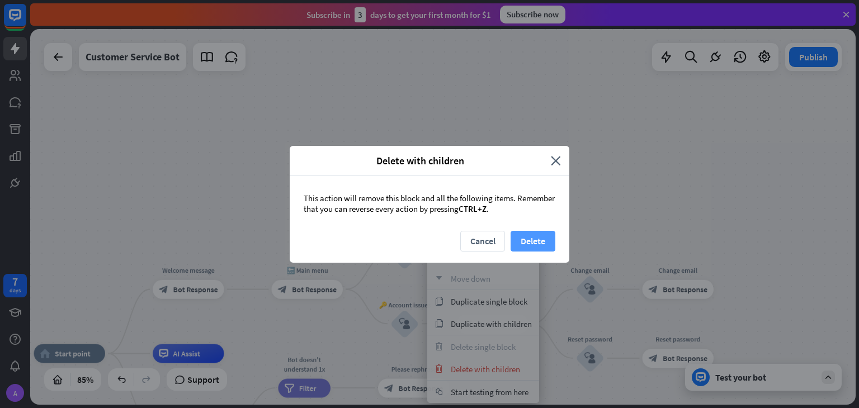
click at [543, 248] on button "Delete" at bounding box center [532, 241] width 45 height 21
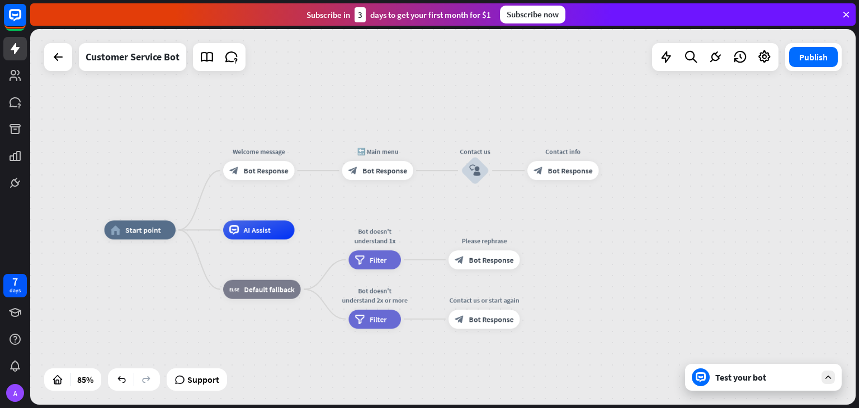
drag, startPoint x: 583, startPoint y: 238, endPoint x: 654, endPoint y: 115, distance: 142.2
click at [654, 115] on div "home_2 Start point Welcome message block_bot_response Bot Response 🔙 Main menu …" at bounding box center [442, 217] width 825 height 376
click at [477, 168] on icon "block_user_input" at bounding box center [474, 170] width 11 height 11
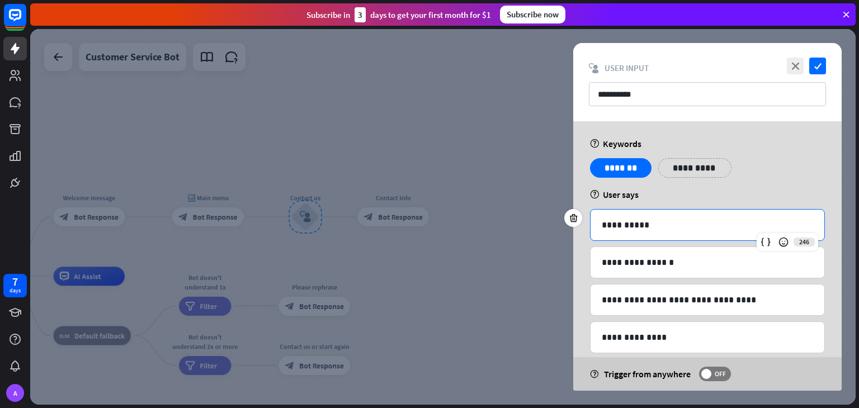
click at [638, 224] on p "**********" at bounding box center [707, 225] width 211 height 14
click at [575, 219] on icon at bounding box center [573, 218] width 11 height 10
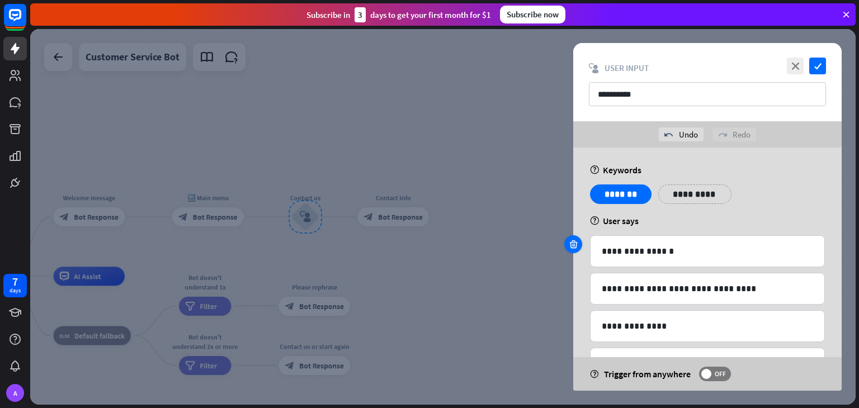
click at [574, 242] on icon at bounding box center [573, 244] width 11 height 10
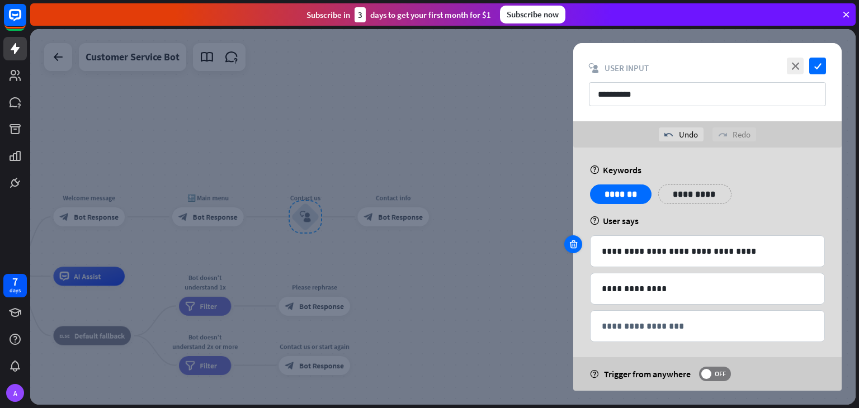
click at [574, 242] on icon at bounding box center [573, 244] width 11 height 10
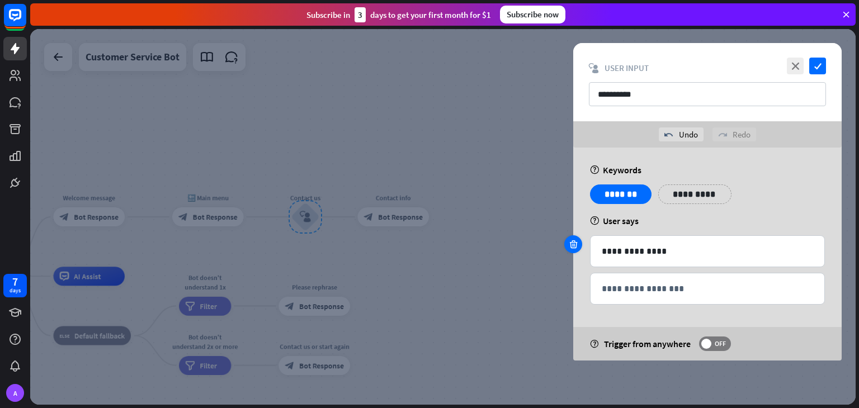
click at [574, 242] on icon at bounding box center [573, 244] width 11 height 10
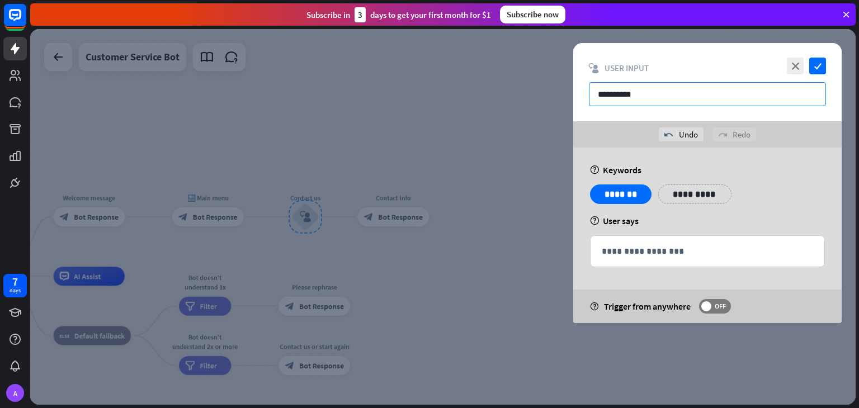
click at [665, 96] on input "**********" at bounding box center [707, 94] width 237 height 24
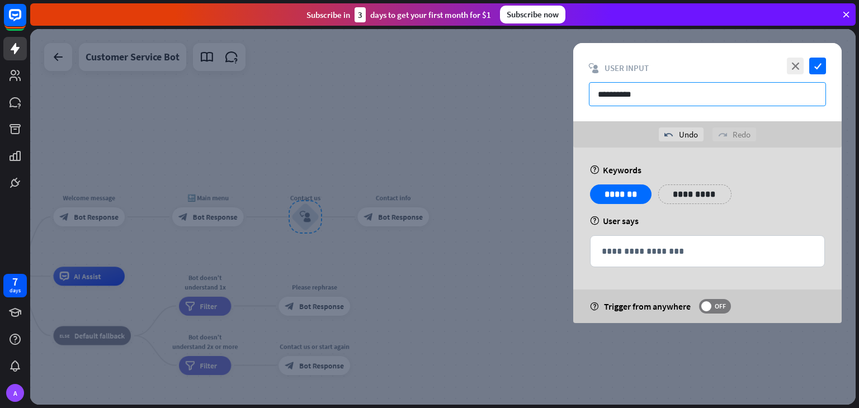
click at [665, 96] on input "**********" at bounding box center [707, 94] width 237 height 24
paste input "**********"
type input "**********"
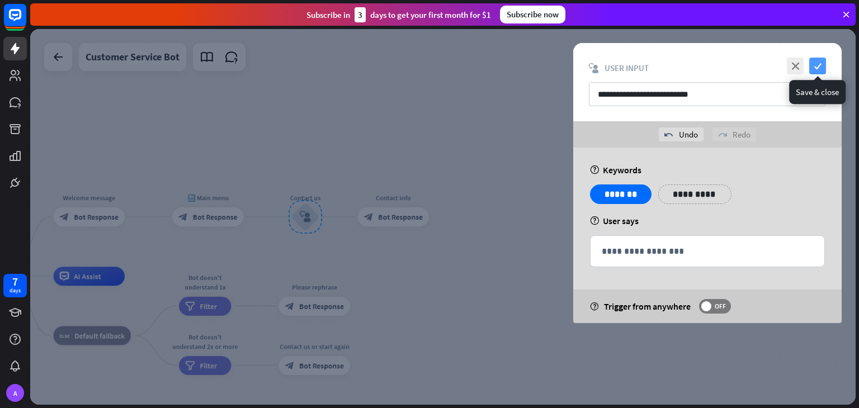
click at [810, 67] on icon "check" at bounding box center [817, 66] width 17 height 17
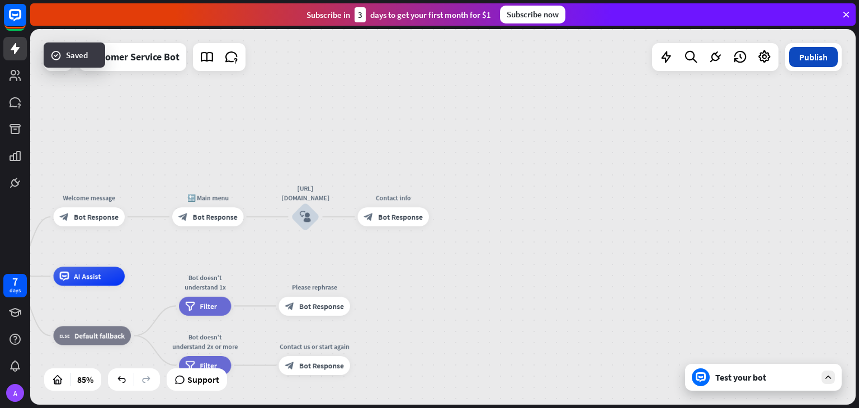
click at [820, 52] on button "Publish" at bounding box center [813, 57] width 49 height 20
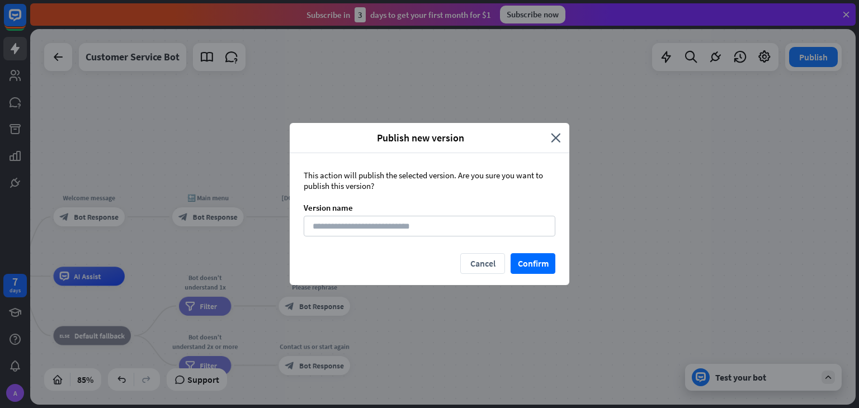
click at [555, 261] on div "Cancel Confirm" at bounding box center [430, 269] width 280 height 32
click at [539, 261] on button "Confirm" at bounding box center [532, 263] width 45 height 21
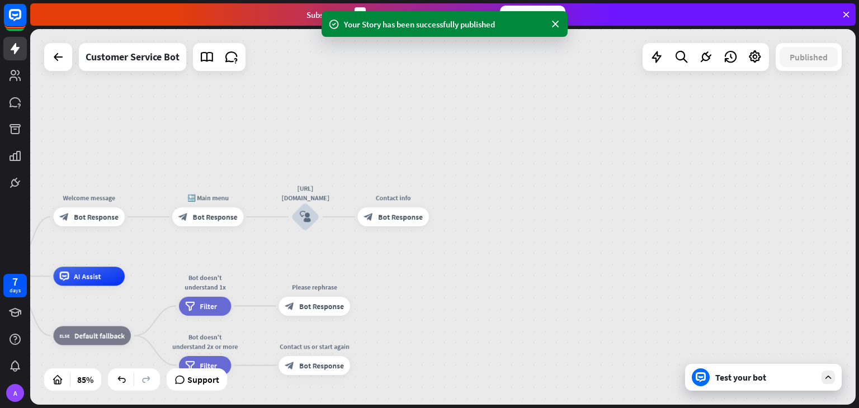
click at [756, 383] on div "Test your bot" at bounding box center [763, 377] width 157 height 27
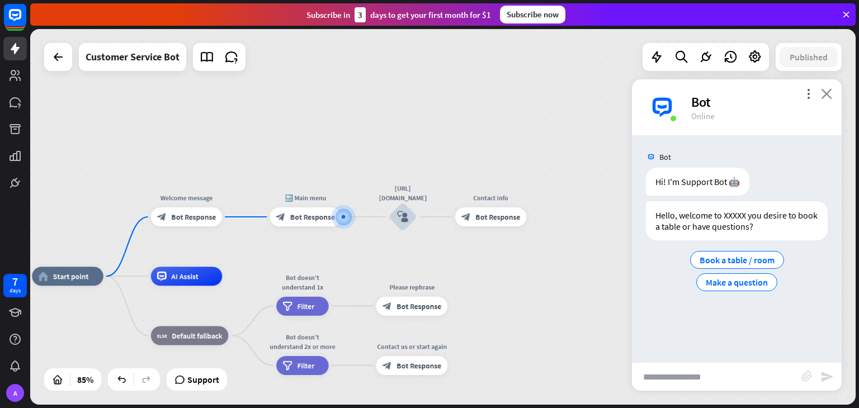
click at [827, 94] on icon "close" at bounding box center [826, 93] width 11 height 11
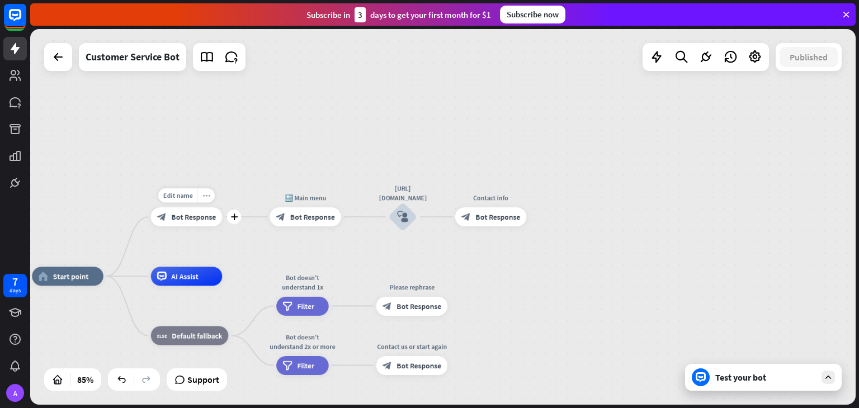
click at [210, 195] on div "more_horiz" at bounding box center [205, 195] width 17 height 15
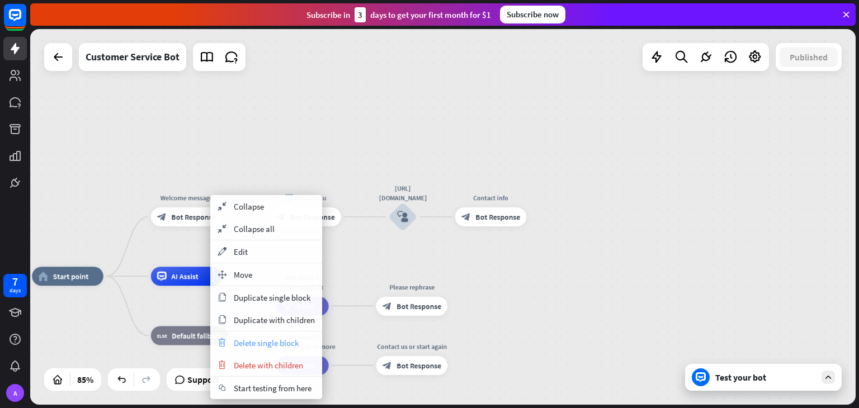
click at [286, 349] on div "trash Delete single block" at bounding box center [266, 343] width 112 height 22
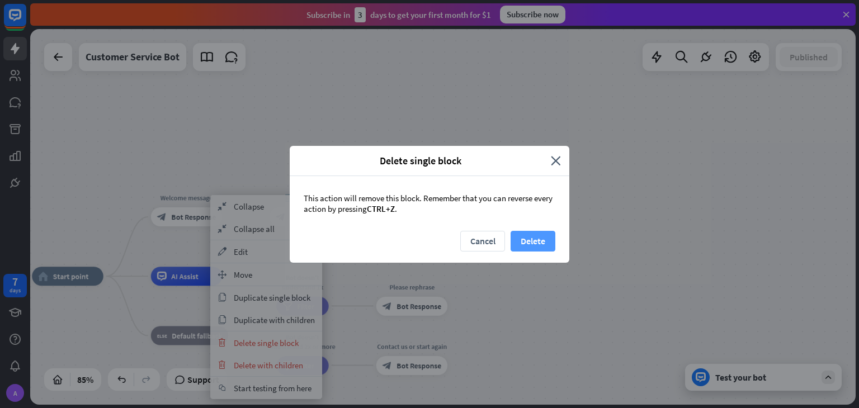
click at [523, 244] on button "Delete" at bounding box center [532, 241] width 45 height 21
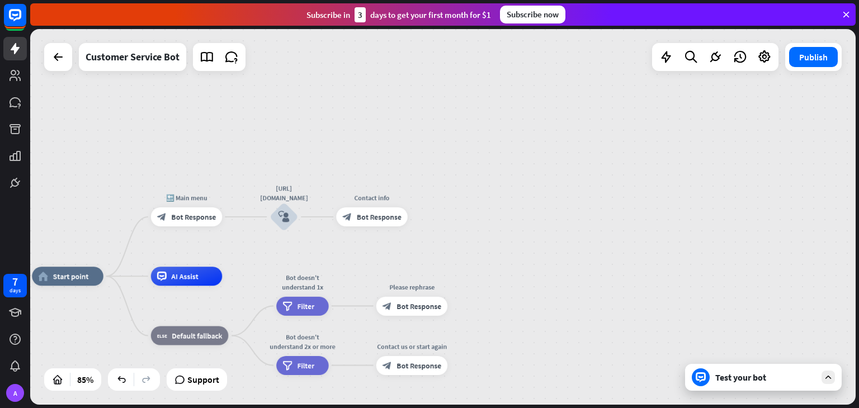
click at [805, 68] on div "Publish" at bounding box center [813, 57] width 56 height 28
click at [805, 65] on button "Publish" at bounding box center [813, 57] width 49 height 20
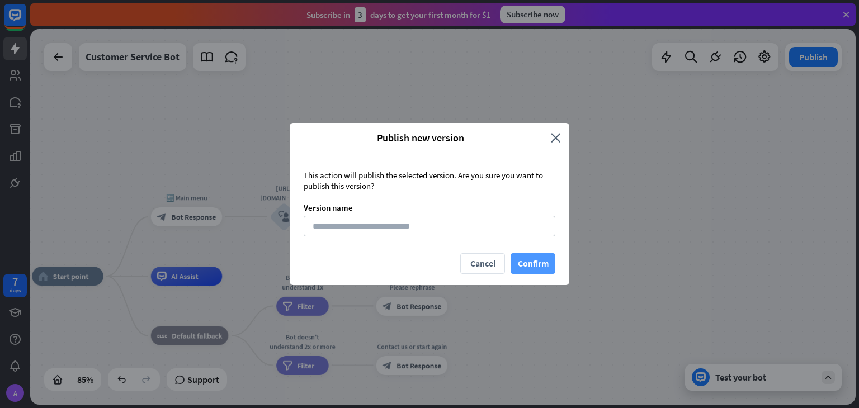
click at [528, 267] on button "Confirm" at bounding box center [532, 263] width 45 height 21
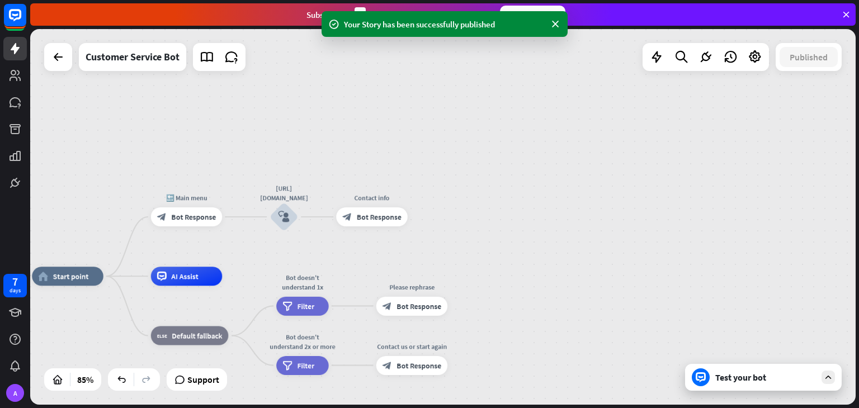
click at [780, 387] on div "Test your bot" at bounding box center [763, 377] width 157 height 27
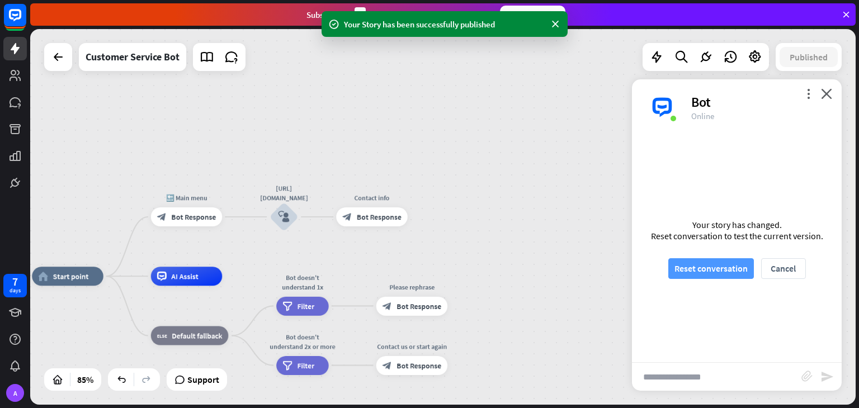
click at [744, 270] on button "Reset conversation" at bounding box center [711, 268] width 86 height 21
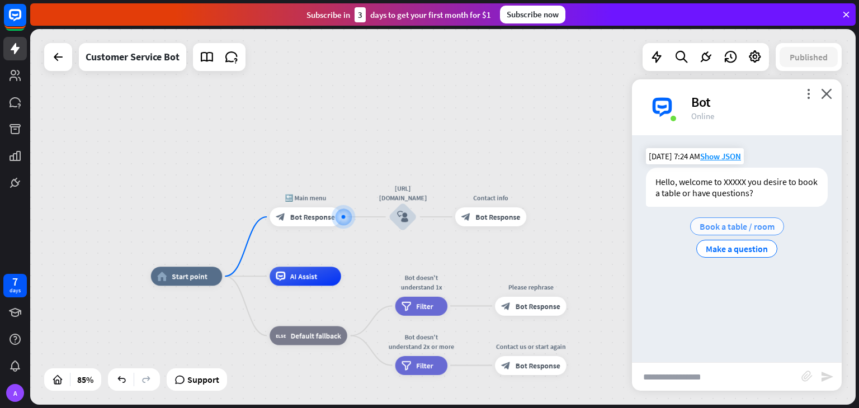
click at [709, 229] on span "Book a table / room" at bounding box center [736, 226] width 75 height 11
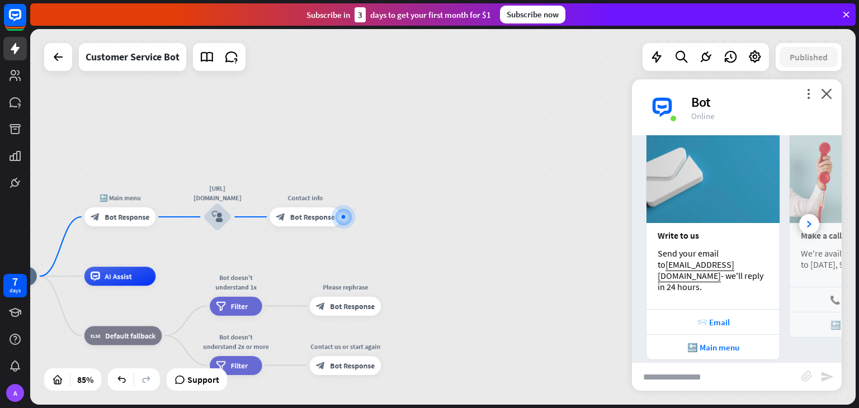
scroll to position [164, 0]
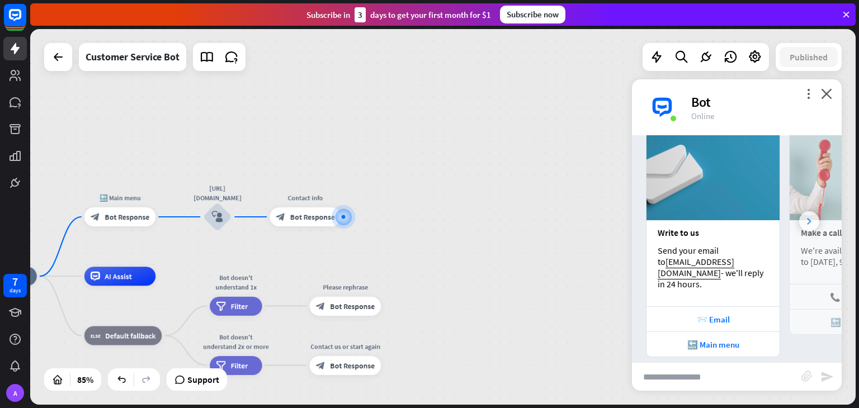
click at [803, 220] on div at bounding box center [809, 221] width 20 height 20
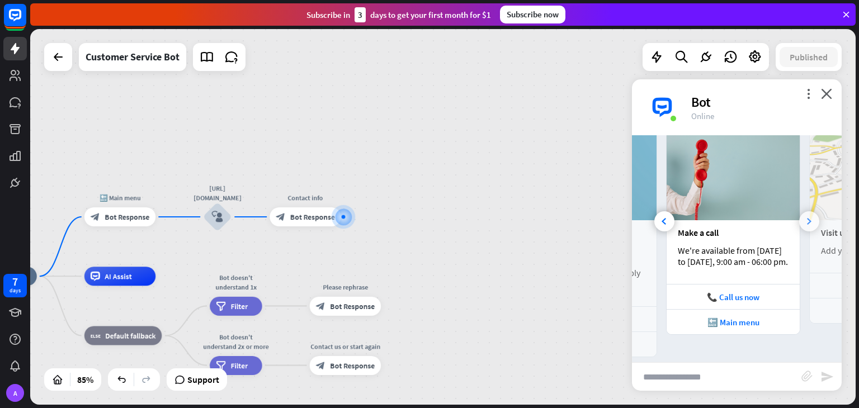
click at [803, 220] on div at bounding box center [809, 221] width 20 height 20
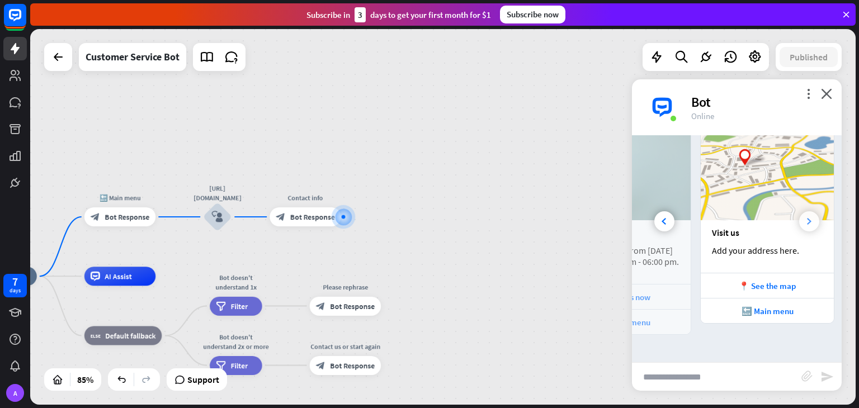
scroll to position [0, 247]
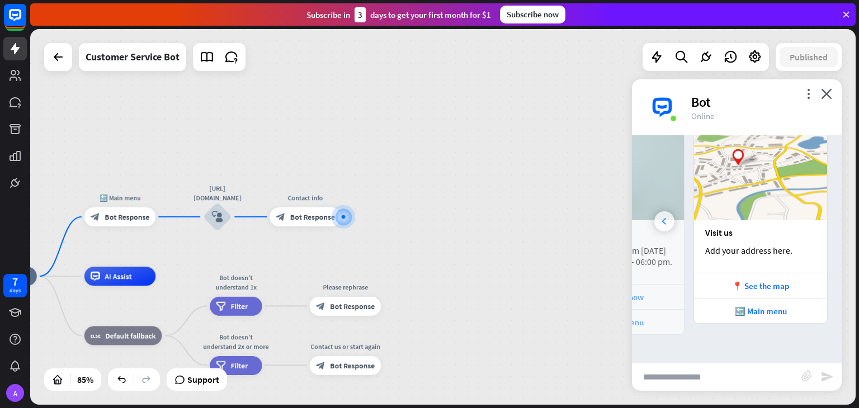
click at [660, 216] on div at bounding box center [664, 221] width 20 height 20
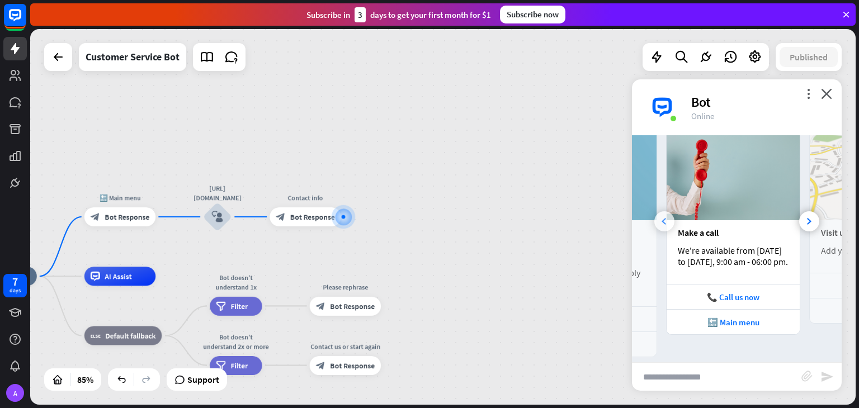
click at [660, 216] on div at bounding box center [664, 221] width 20 height 20
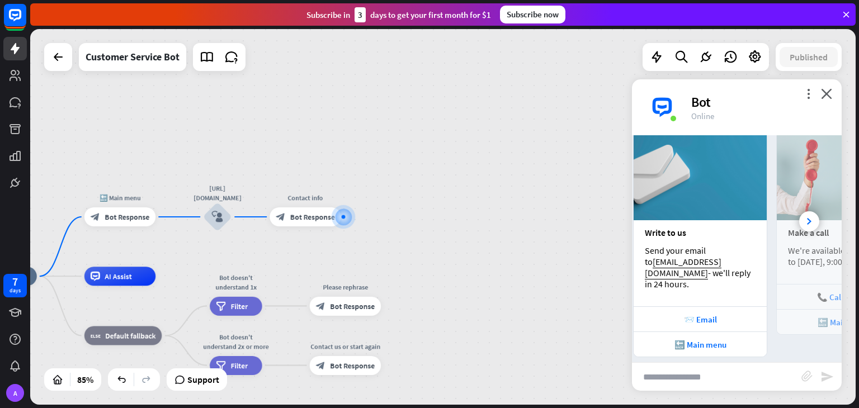
scroll to position [0, 0]
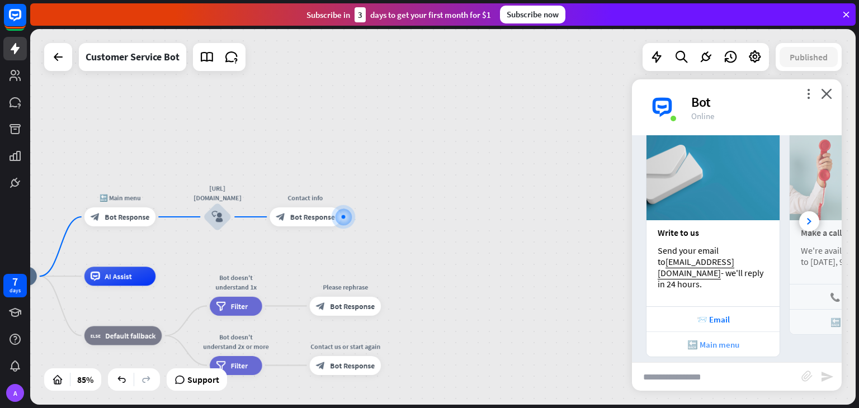
click at [731, 339] on div "🔙 Main menu" at bounding box center [713, 344] width 122 height 11
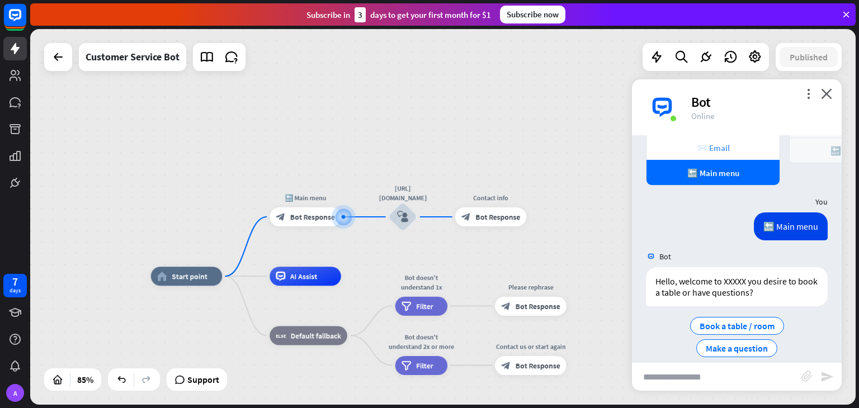
scroll to position [338, 0]
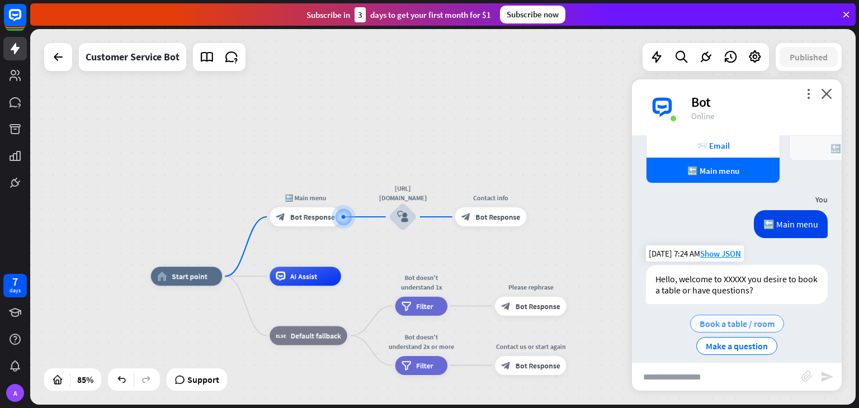
click at [766, 318] on span "Book a table / room" at bounding box center [736, 323] width 75 height 11
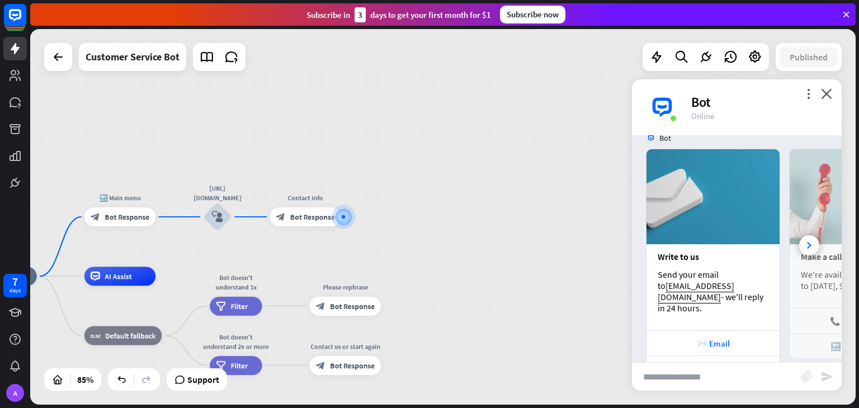
scroll to position [588, 0]
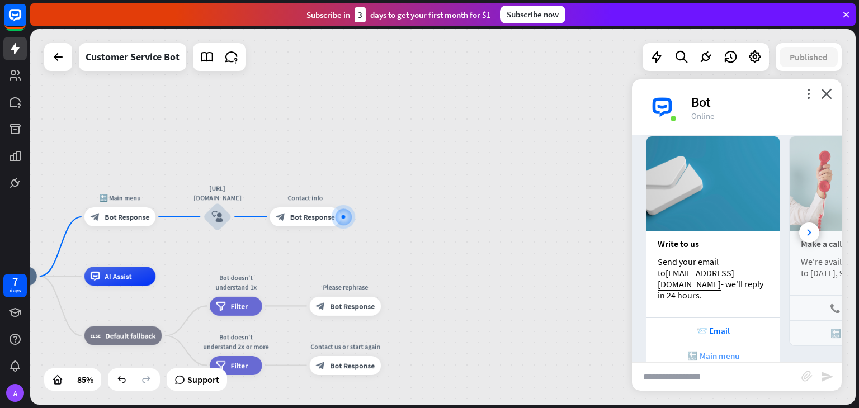
click at [742, 351] on div "🔙 Main menu" at bounding box center [713, 356] width 122 height 11
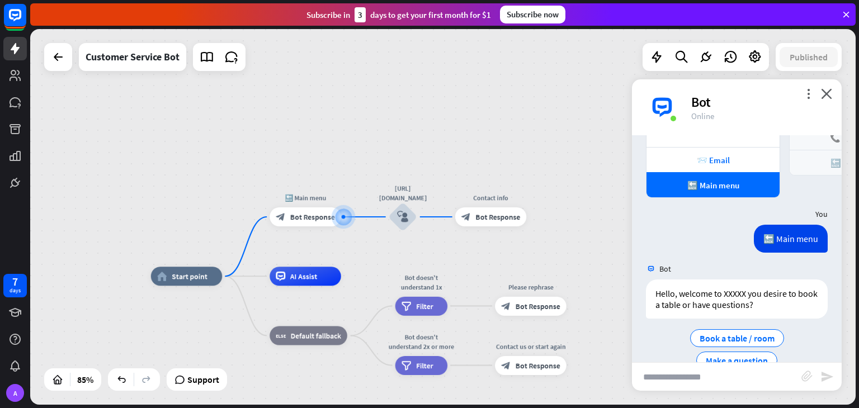
scroll to position [761, 0]
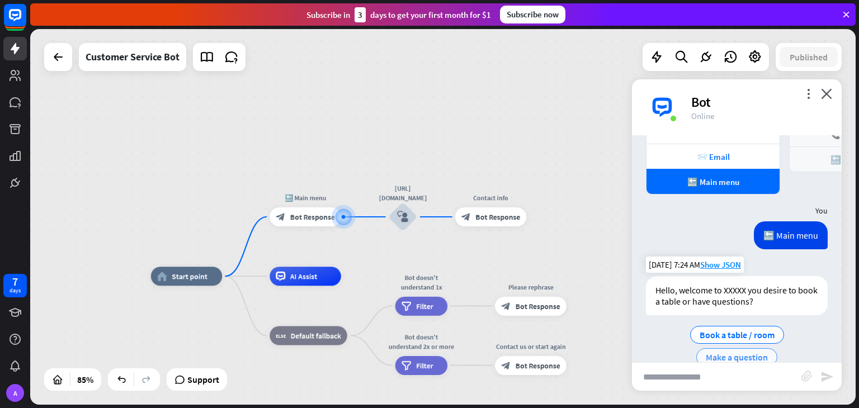
click at [744, 352] on span "Make a question" at bounding box center [737, 357] width 62 height 11
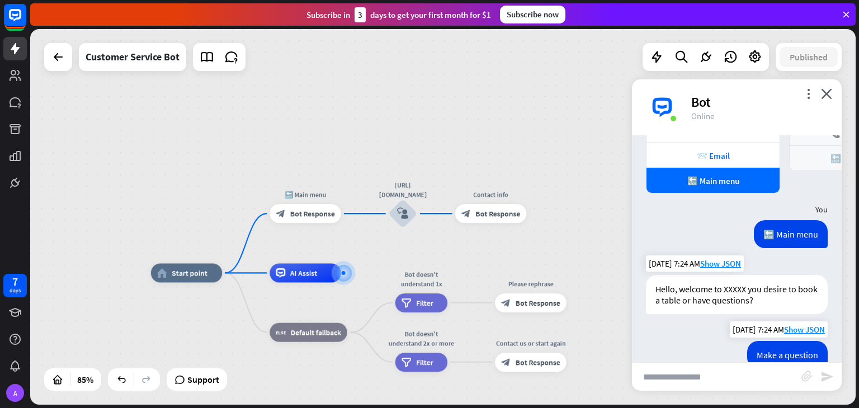
scroll to position [763, 0]
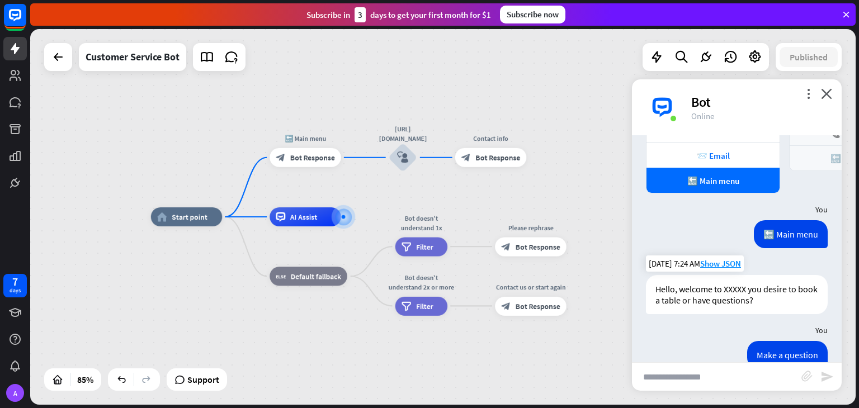
click at [714, 375] on input "text" at bounding box center [716, 377] width 169 height 28
click at [317, 215] on span "AI Assist" at bounding box center [303, 217] width 27 height 10
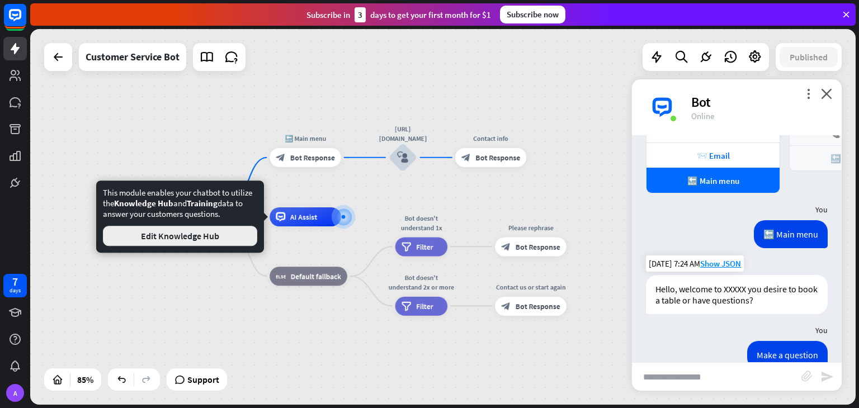
click at [241, 231] on button "Edit Knowledge Hub" at bounding box center [180, 236] width 154 height 20
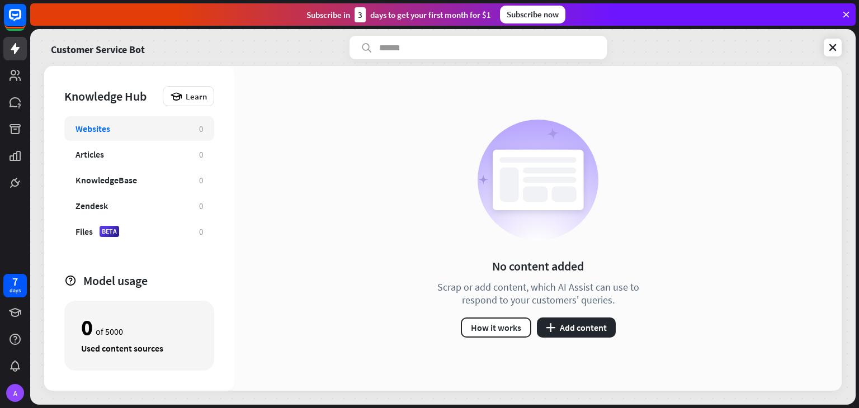
click at [248, 215] on div "No content added Scrap or add content, which AI Assist can use to respond to yo…" at bounding box center [537, 228] width 607 height 325
click at [834, 51] on icon at bounding box center [832, 47] width 11 height 11
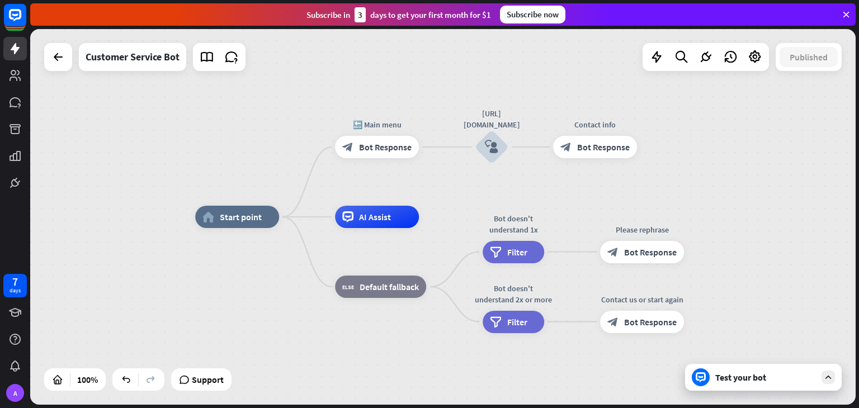
click at [91, 126] on div "home_2 Start point 🔙 Main menu block_bot_response Bot Response [URL][DOMAIN_NAM…" at bounding box center [442, 217] width 825 height 376
